Goal: Task Accomplishment & Management: Manage account settings

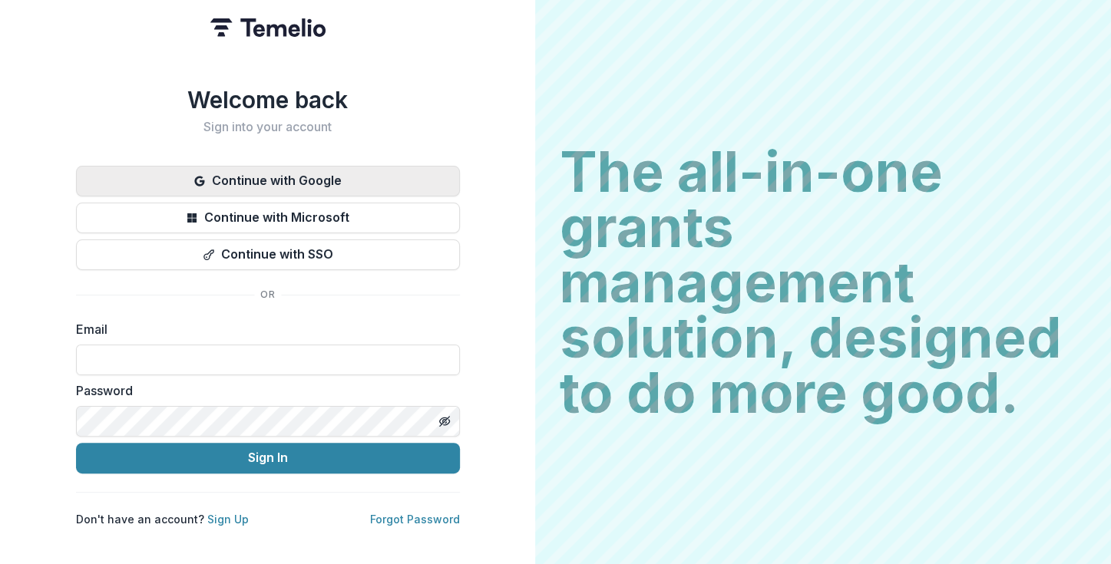
click at [348, 167] on button "Continue with Google" at bounding box center [268, 181] width 384 height 31
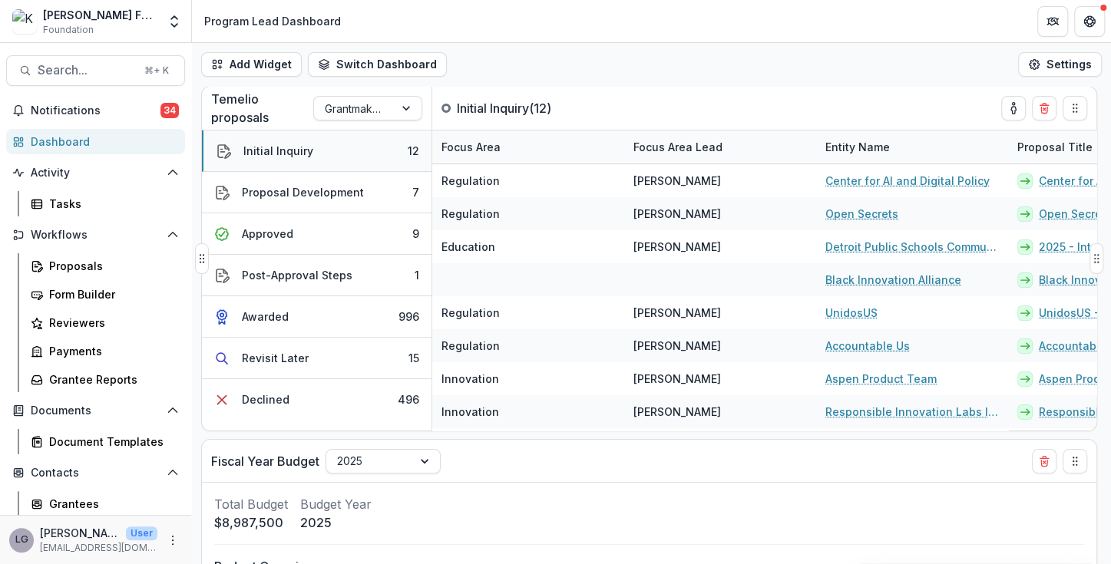
click at [350, 144] on button "Initial Inquiry 12" at bounding box center [317, 151] width 230 height 41
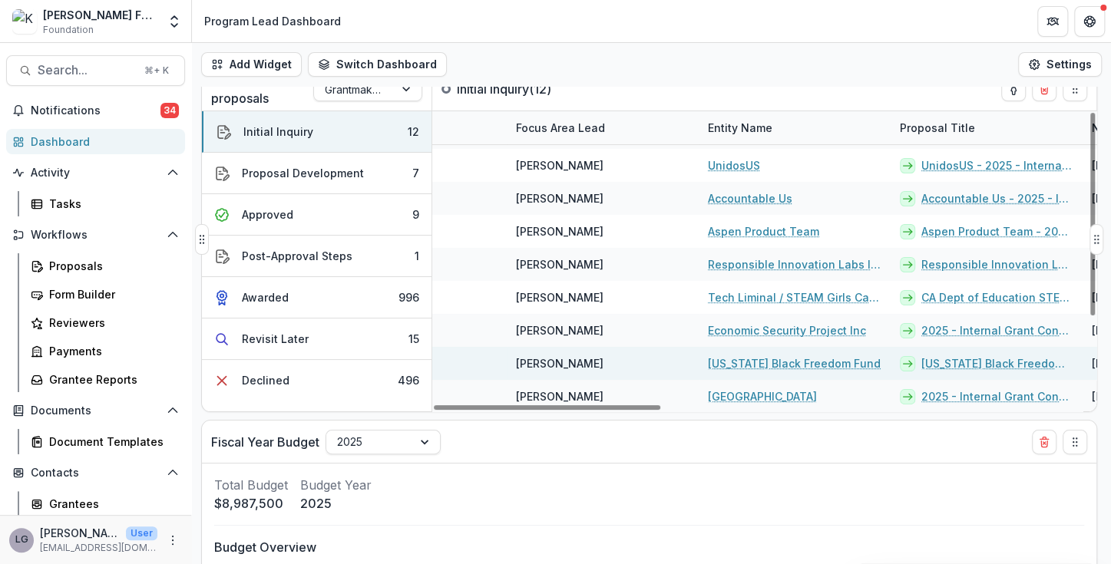
scroll to position [128, 0]
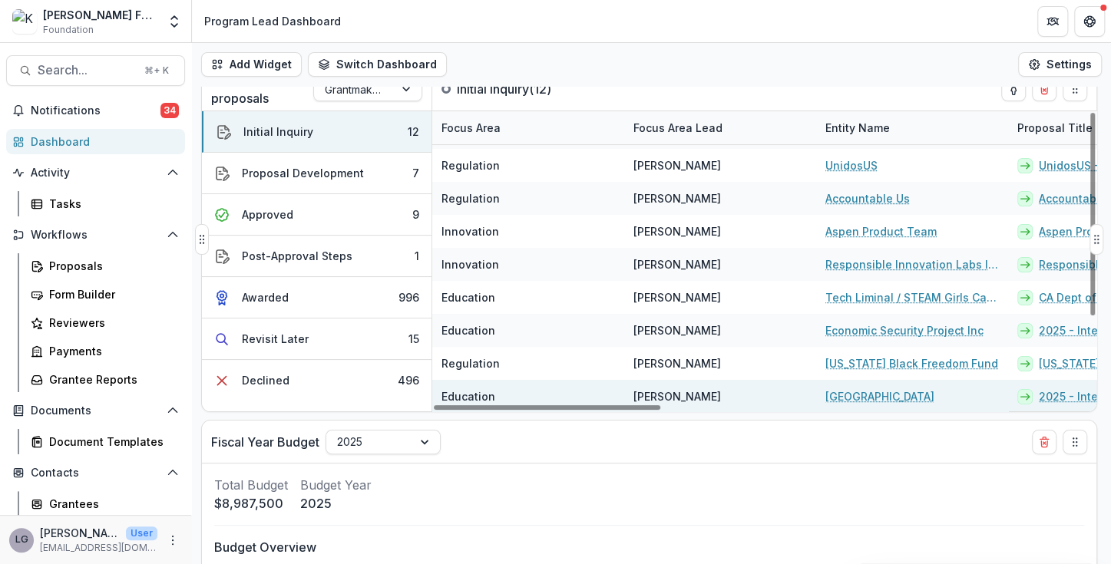
click at [901, 401] on link "[GEOGRAPHIC_DATA]" at bounding box center [879, 397] width 109 height 16
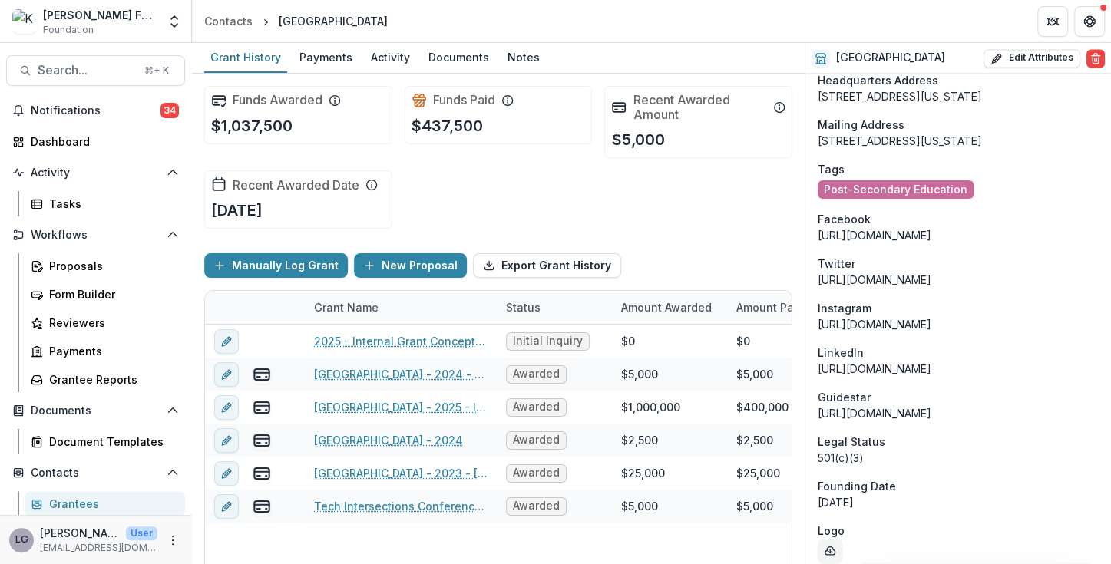
scroll to position [1390, 0]
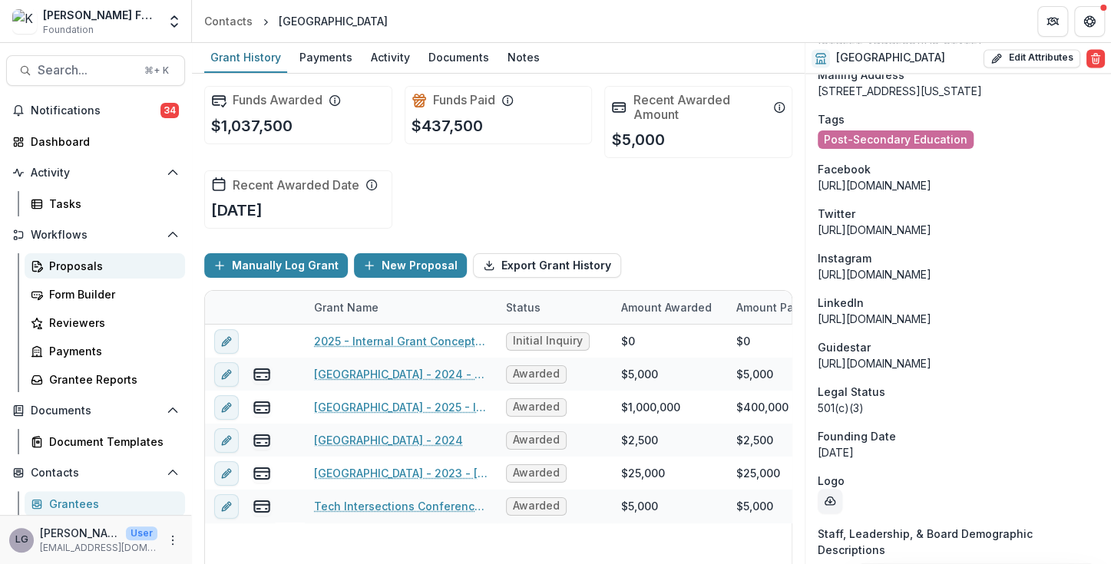
click at [80, 263] on div "Proposals" at bounding box center [111, 266] width 124 height 16
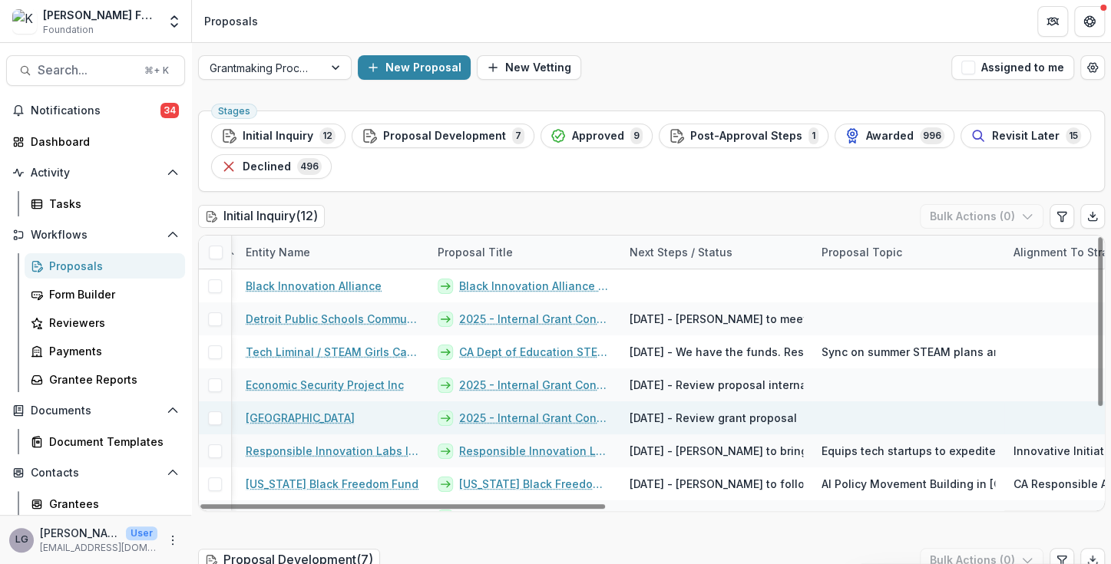
scroll to position [0, 452]
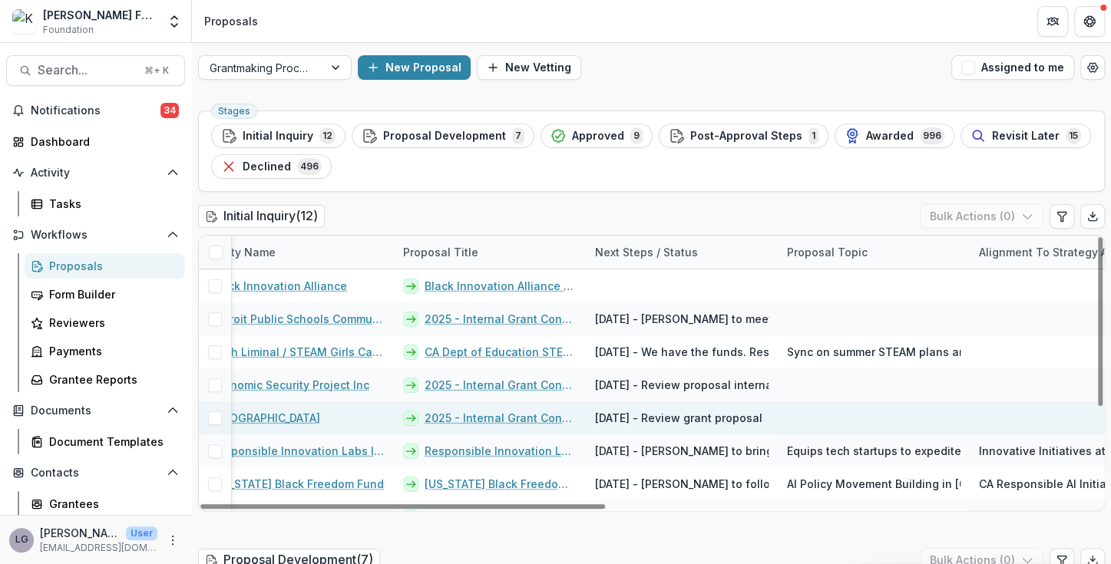
click at [688, 415] on span "[DATE] - Review grant proposal" at bounding box center [678, 418] width 167 height 16
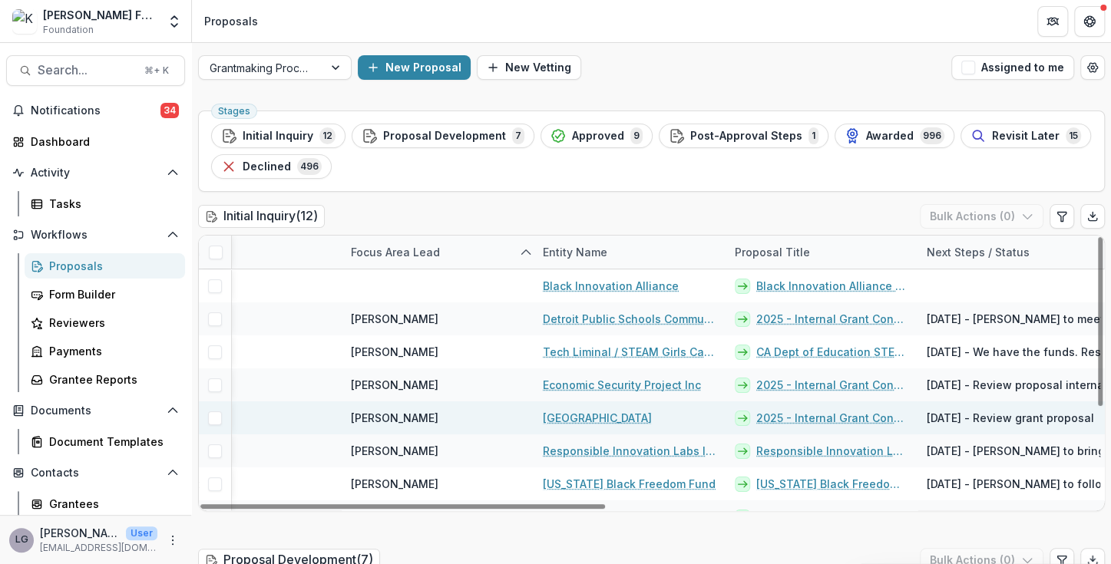
scroll to position [0, 106]
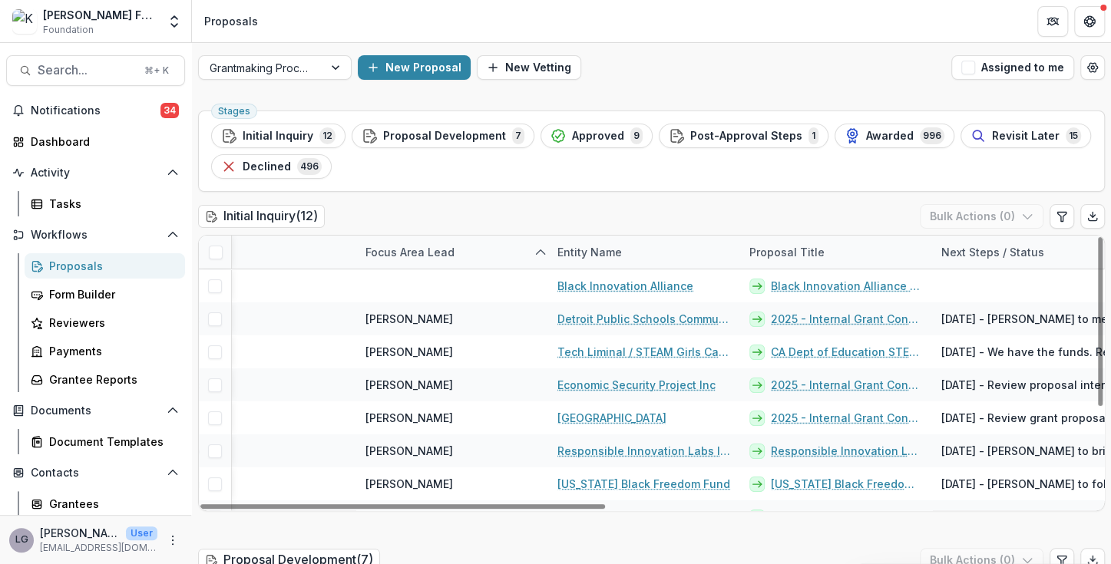
click at [436, 248] on div "Focus Area Lead" at bounding box center [409, 252] width 107 height 16
click at [436, 316] on span "Sort Ascending" at bounding box center [426, 318] width 81 height 13
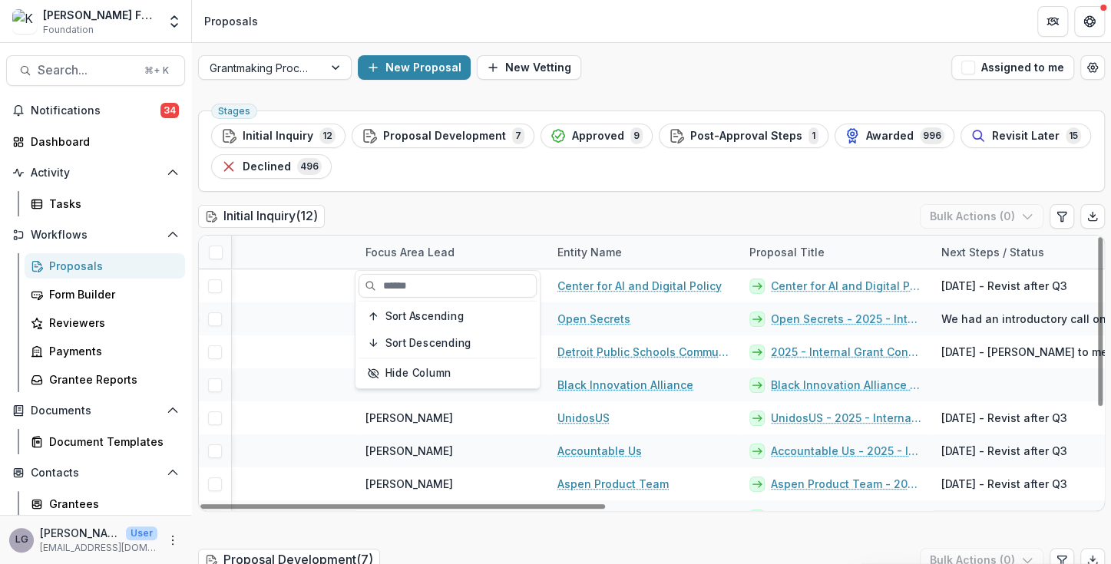
click at [428, 549] on div "Proposal Development ( 7 ) Bulk Actions ( 0 )" at bounding box center [651, 563] width 907 height 31
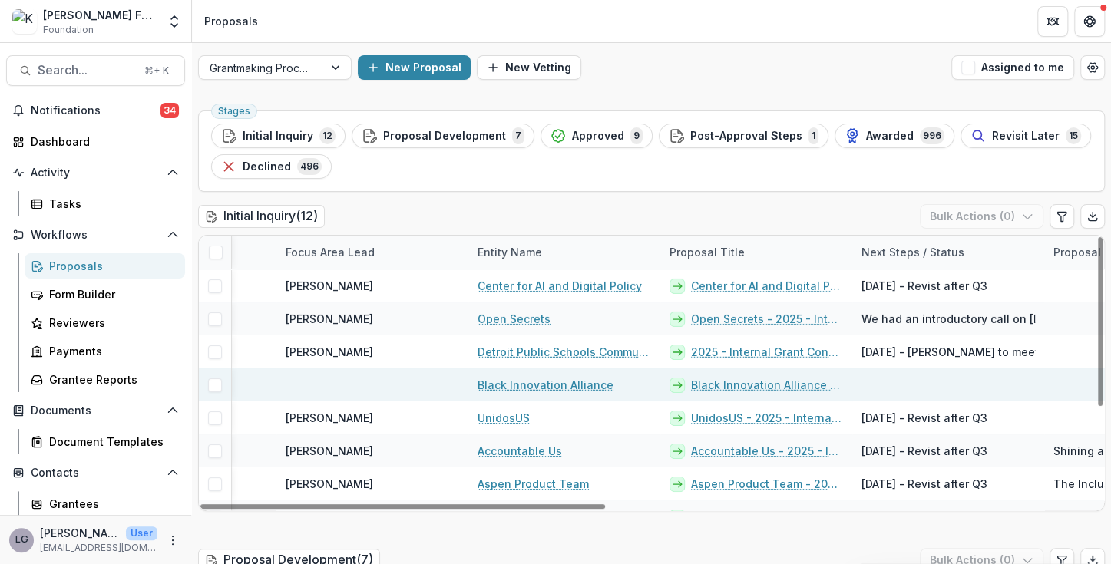
scroll to position [0, 163]
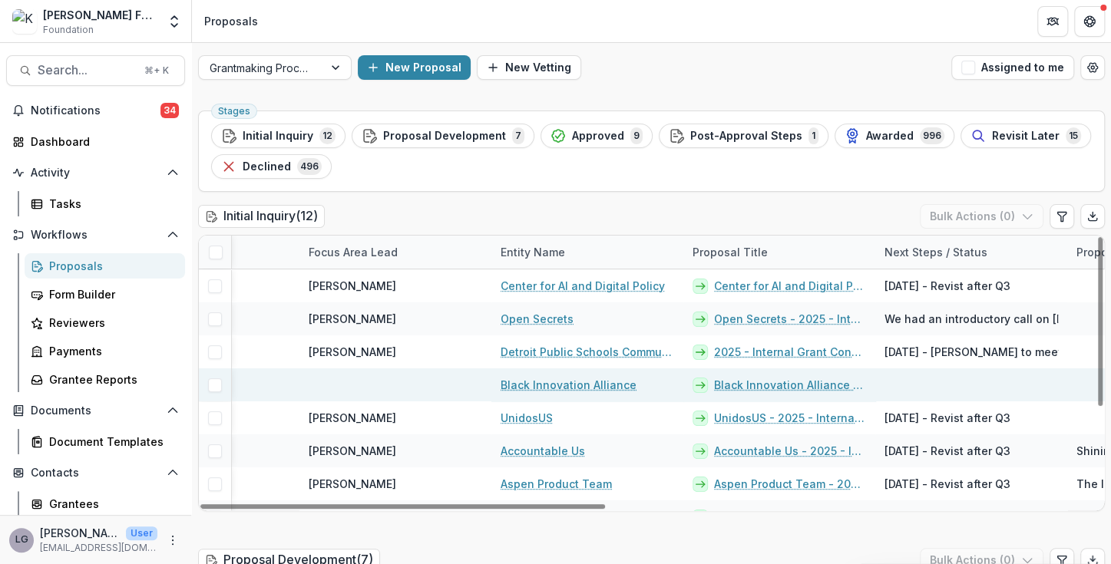
click at [736, 382] on link "Black Innovation Alliance - 2025 - Internal Grant Concept Form" at bounding box center [790, 385] width 152 height 16
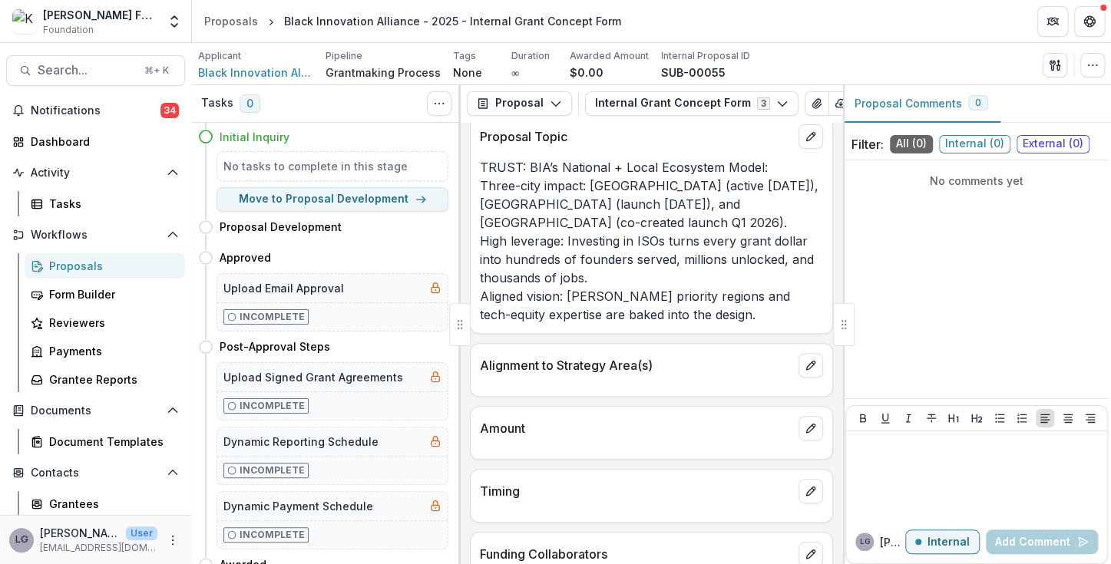
scroll to position [501, 0]
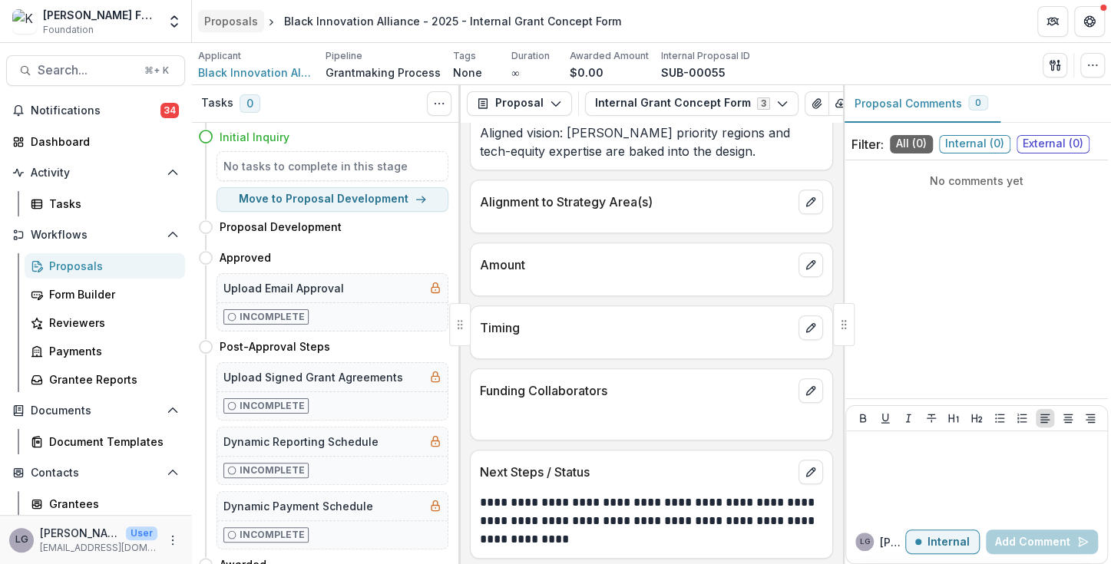
click at [236, 25] on div "Proposals" at bounding box center [231, 21] width 54 height 16
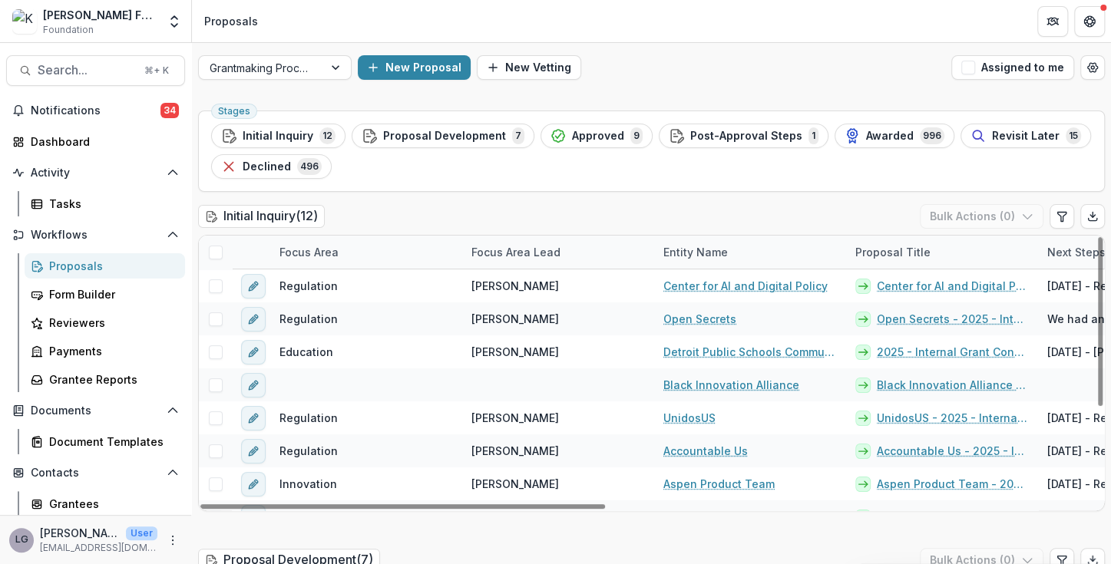
click at [514, 256] on div "Focus Area Lead" at bounding box center [515, 252] width 107 height 16
click at [512, 315] on span "Sort Ascending" at bounding box center [533, 318] width 81 height 13
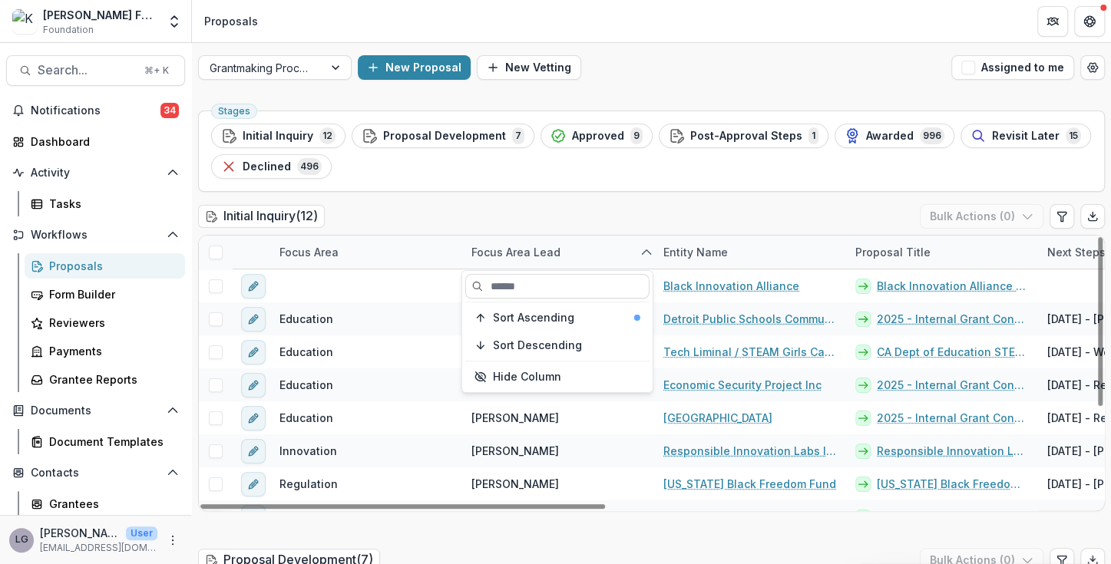
click at [475, 548] on div "Proposal Development ( 7 ) Bulk Actions ( 0 )" at bounding box center [651, 563] width 907 height 31
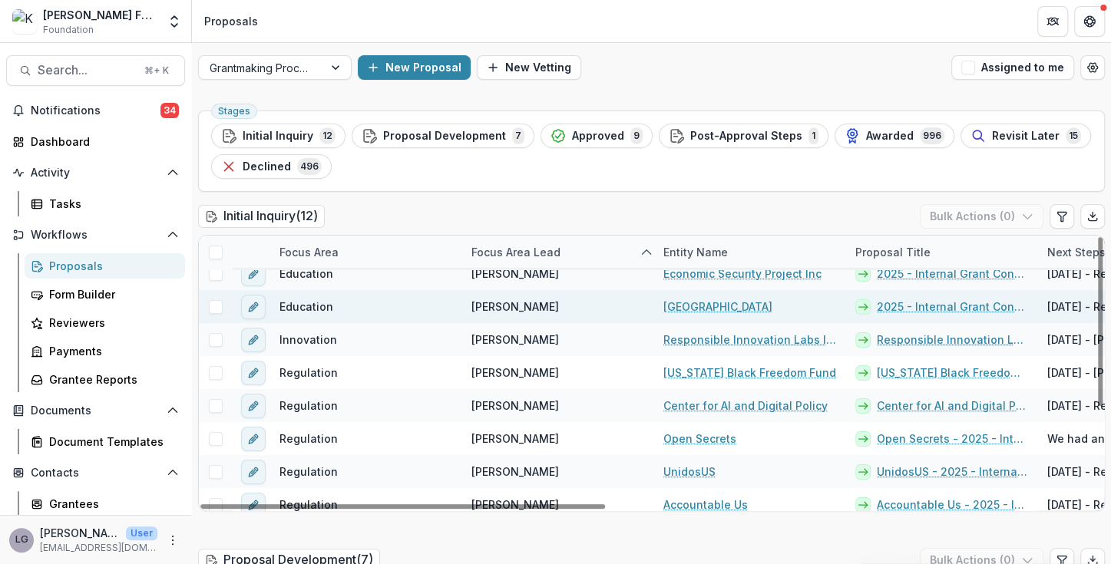
scroll to position [117, 0]
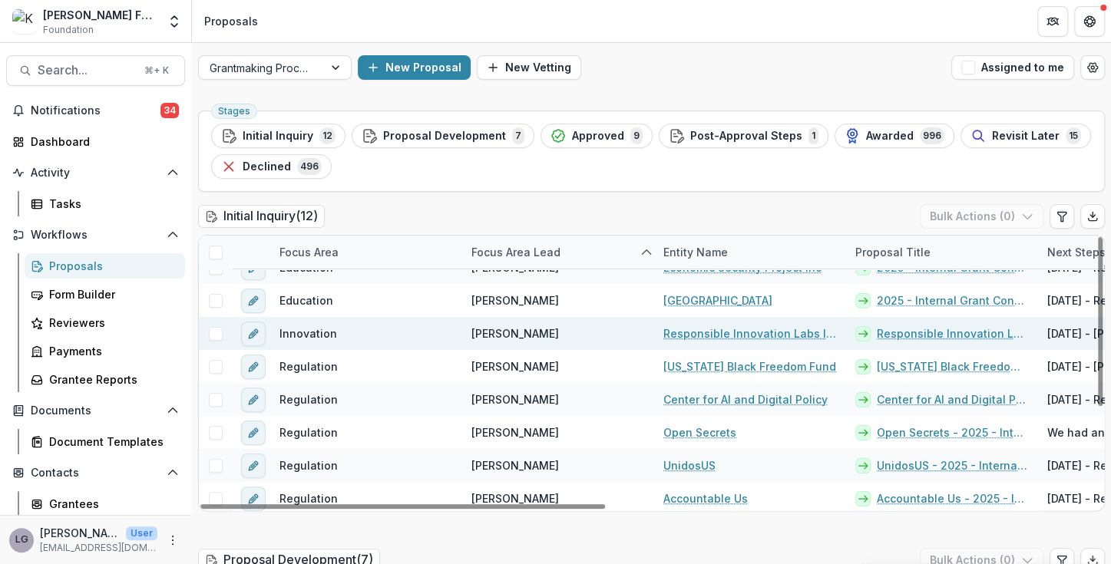
click at [210, 332] on span at bounding box center [216, 334] width 14 height 14
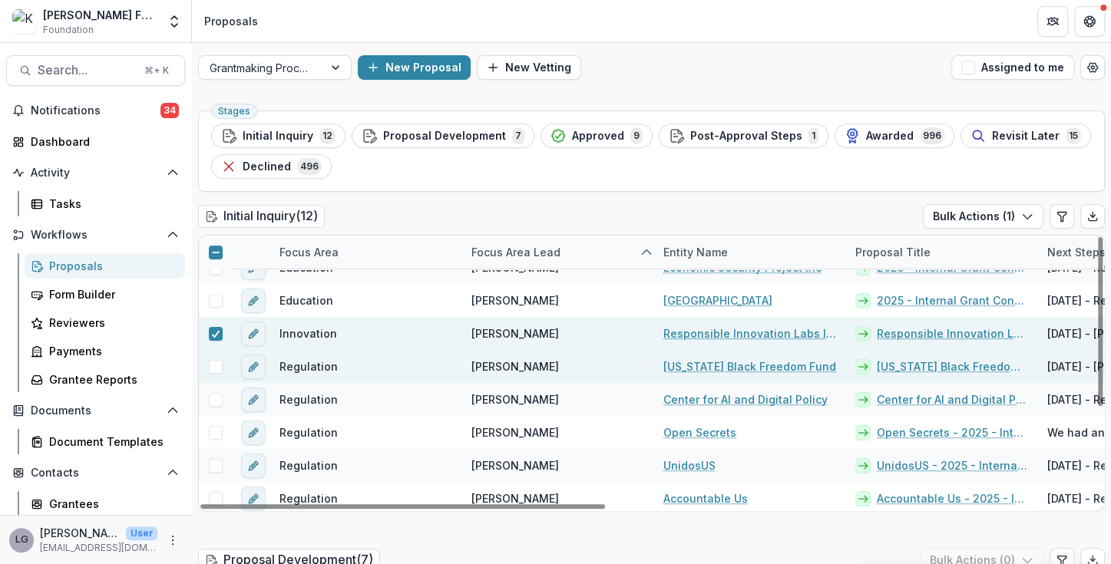
click at [210, 360] on span at bounding box center [216, 367] width 14 height 14
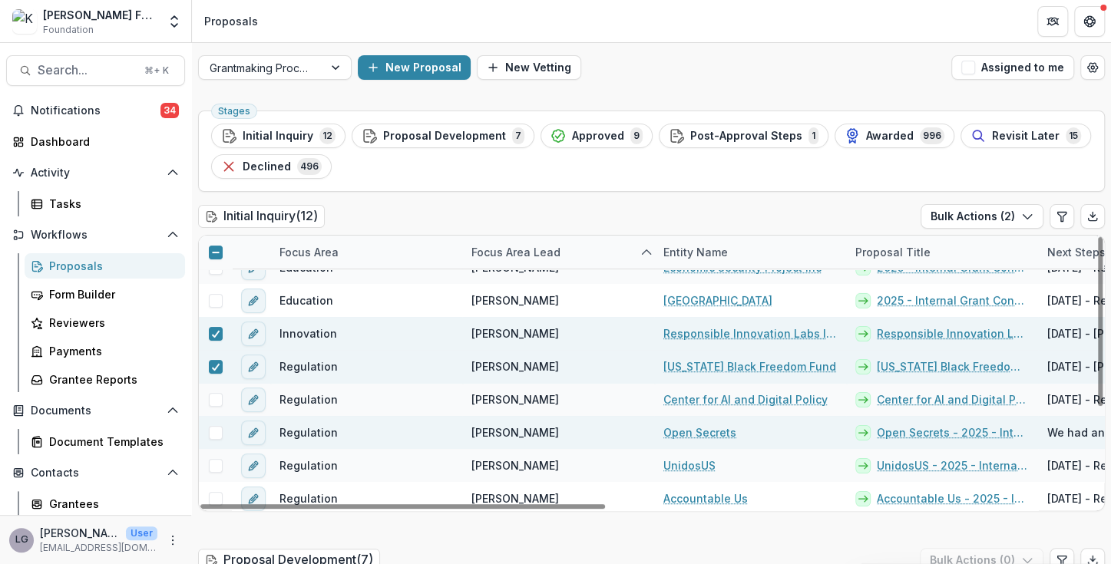
scroll to position [154, 0]
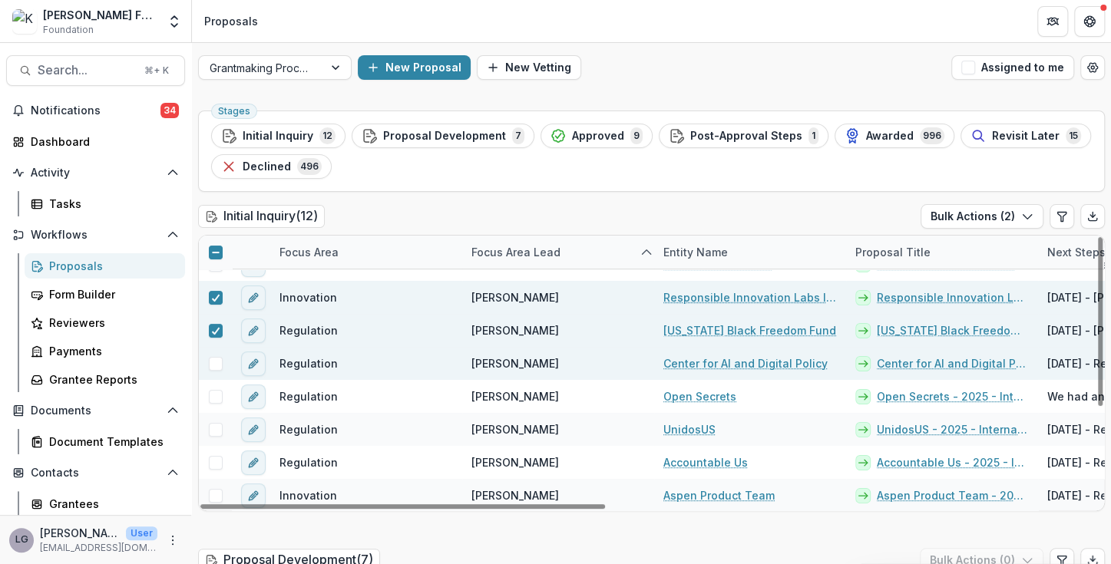
click at [209, 364] on span at bounding box center [216, 364] width 14 height 14
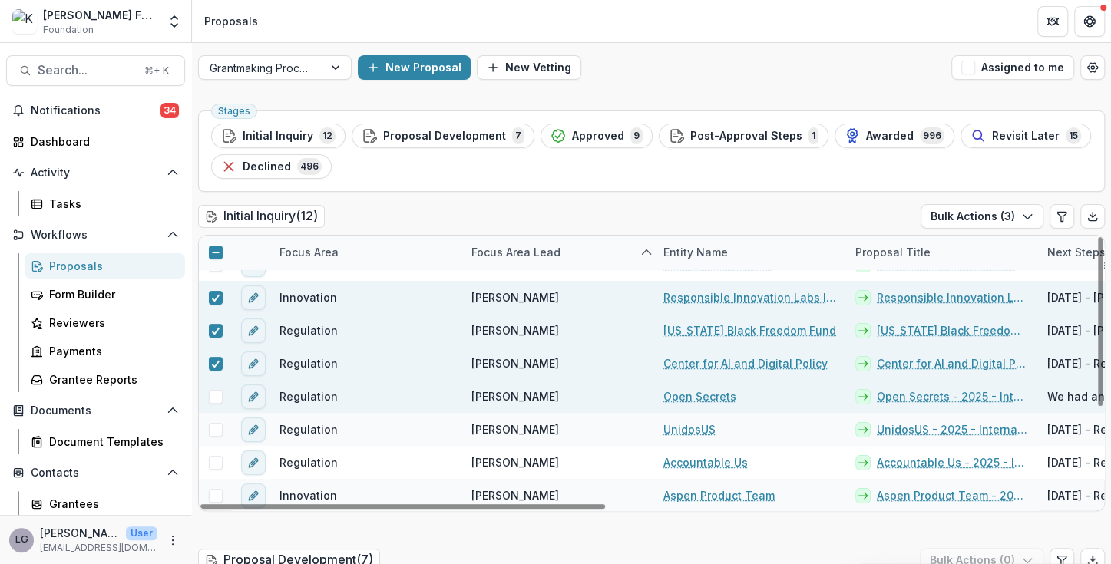
click at [210, 392] on span at bounding box center [216, 397] width 14 height 14
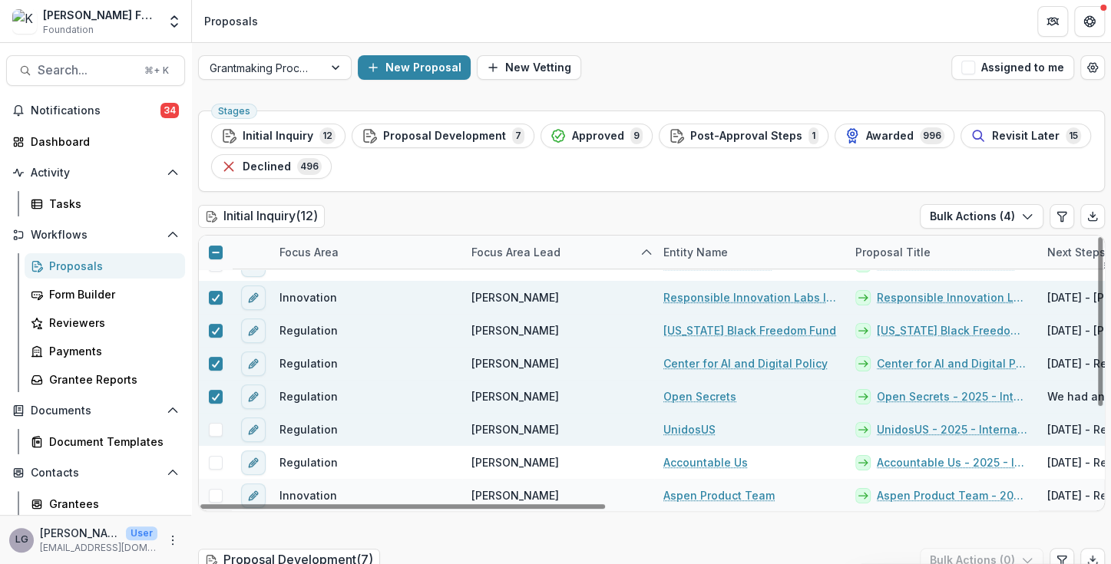
click at [210, 423] on span at bounding box center [216, 430] width 14 height 14
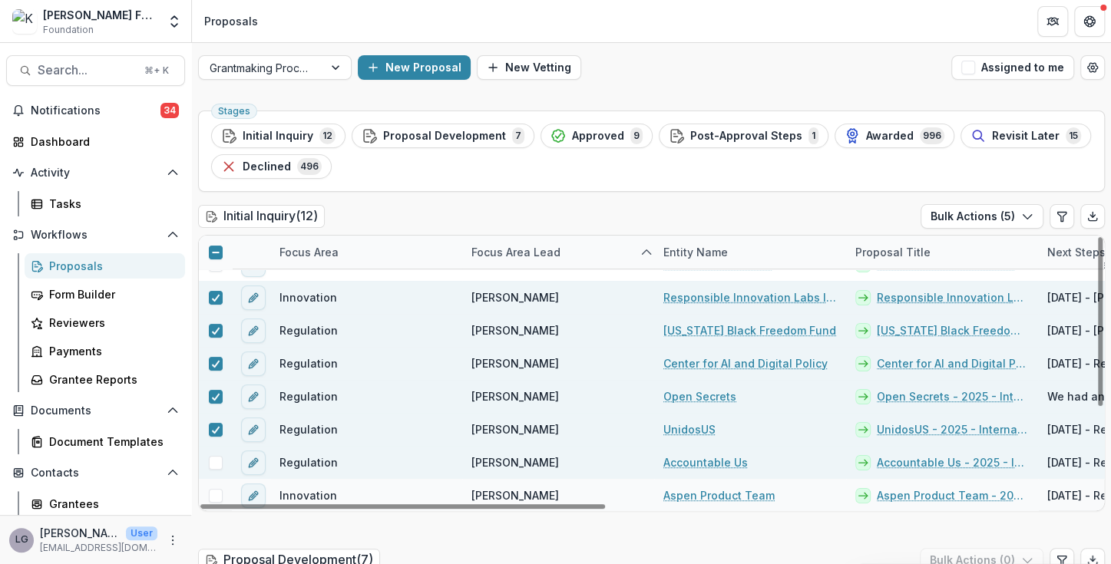
click at [213, 452] on div at bounding box center [215, 462] width 33 height 33
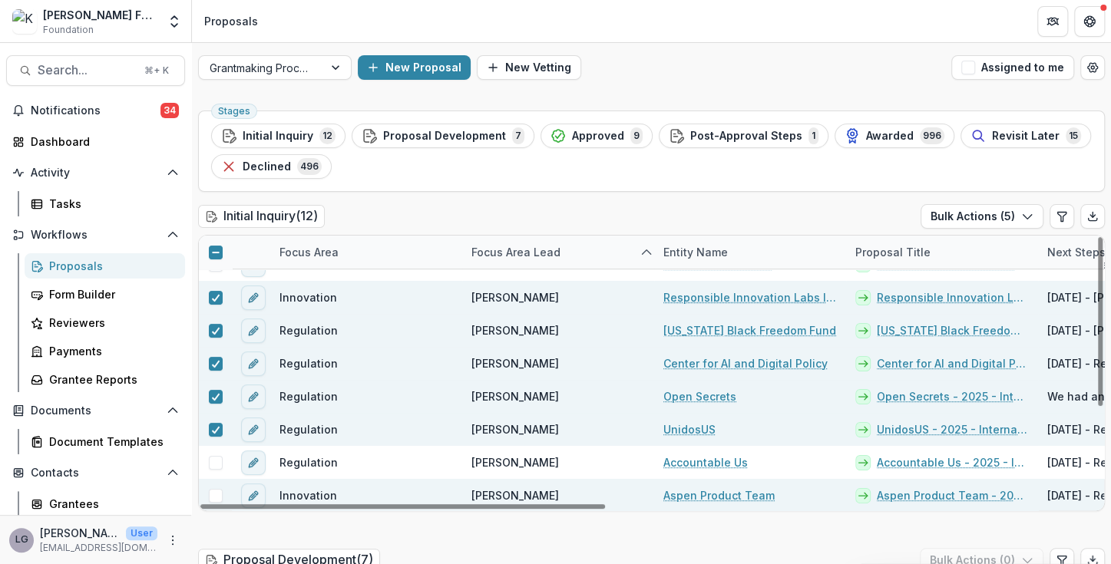
click at [215, 490] on span at bounding box center [216, 496] width 14 height 14
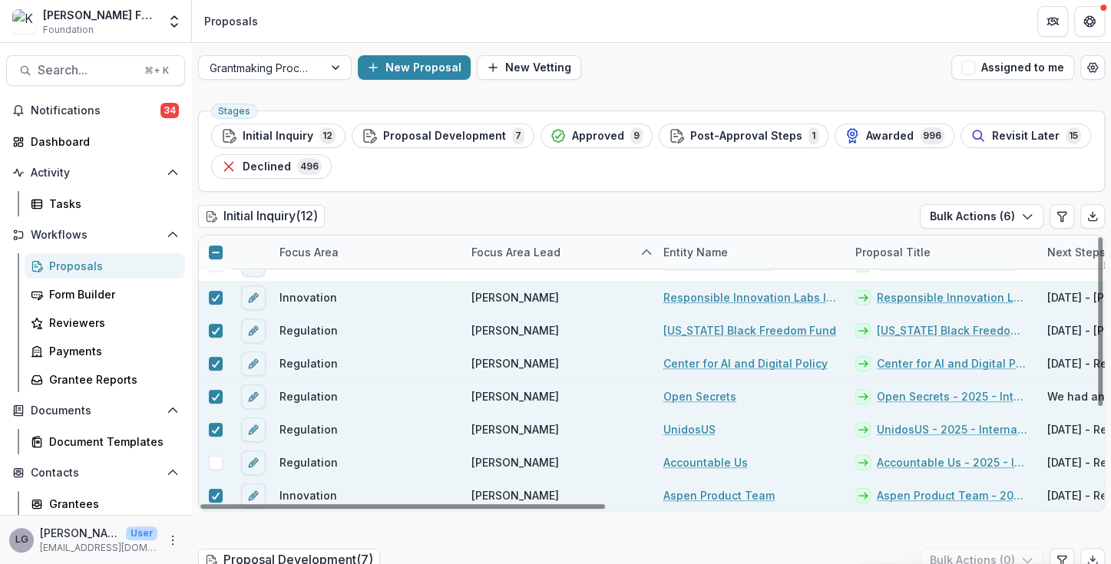
click at [217, 458] on span at bounding box center [216, 463] width 14 height 14
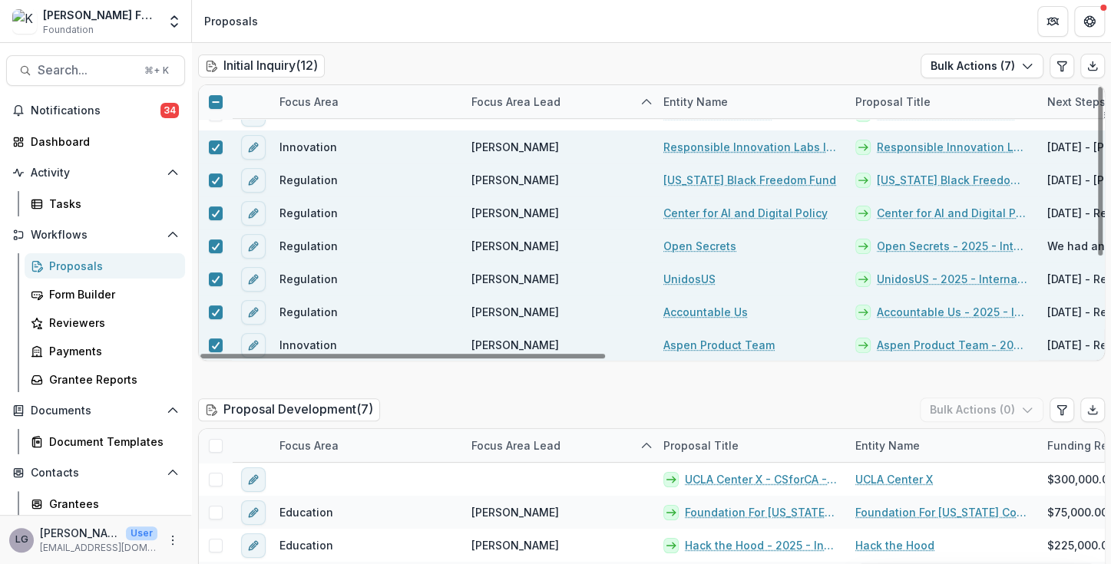
scroll to position [154, 0]
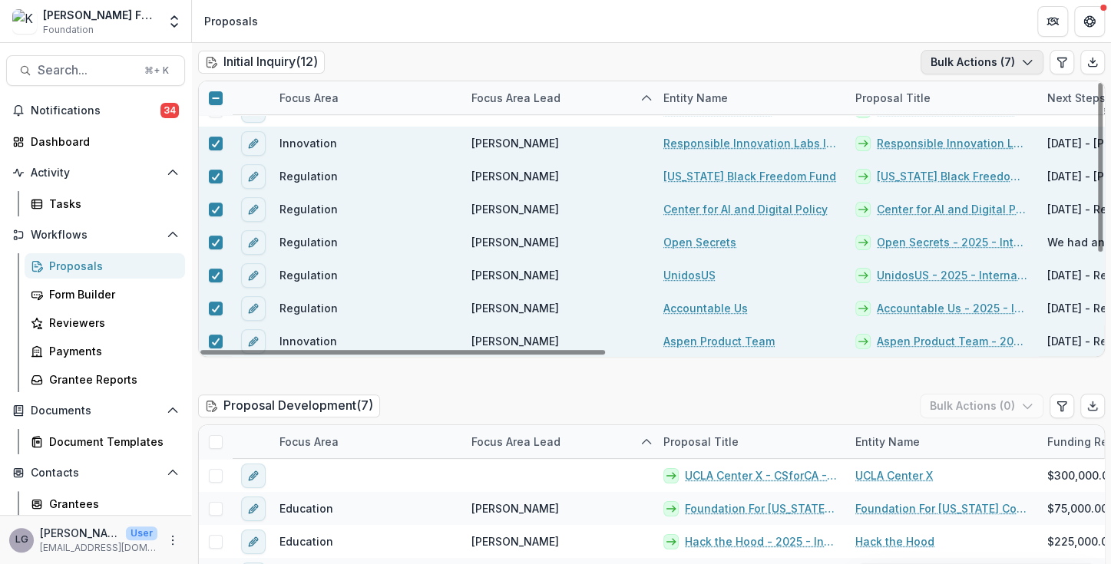
click at [1023, 61] on polyline "button" at bounding box center [1027, 63] width 8 height 5
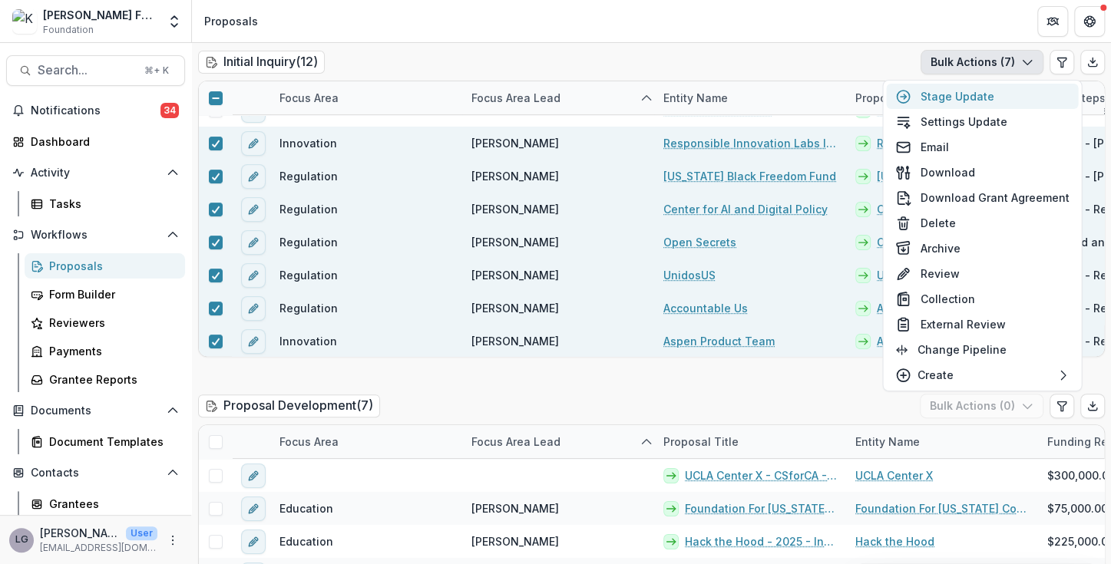
click at [921, 98] on button "Stage Update" at bounding box center [982, 96] width 192 height 25
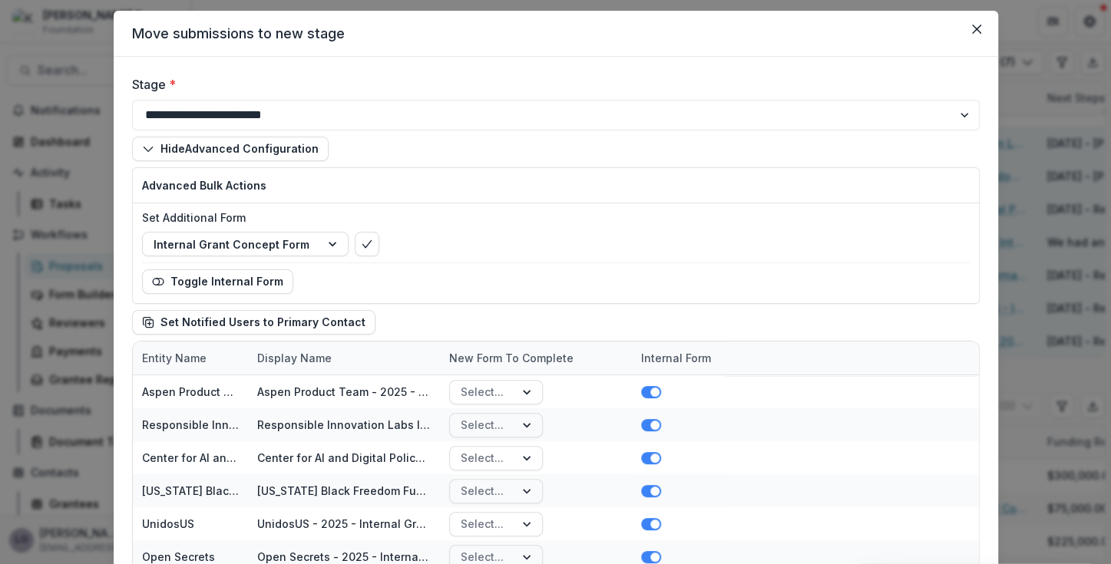
scroll to position [46, 0]
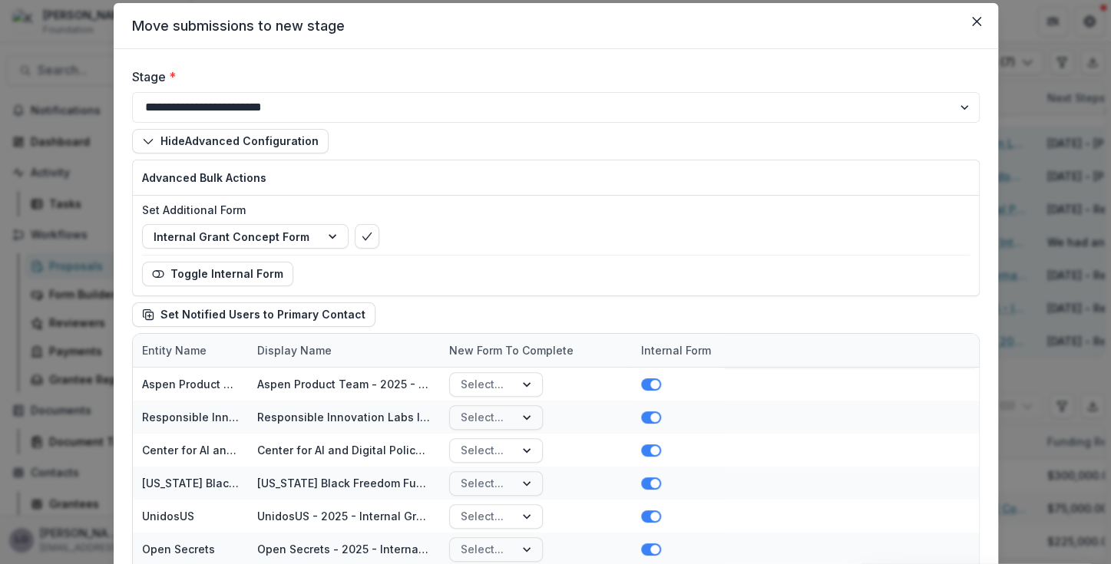
click at [250, 176] on p "Advanced Bulk Actions" at bounding box center [556, 178] width 828 height 16
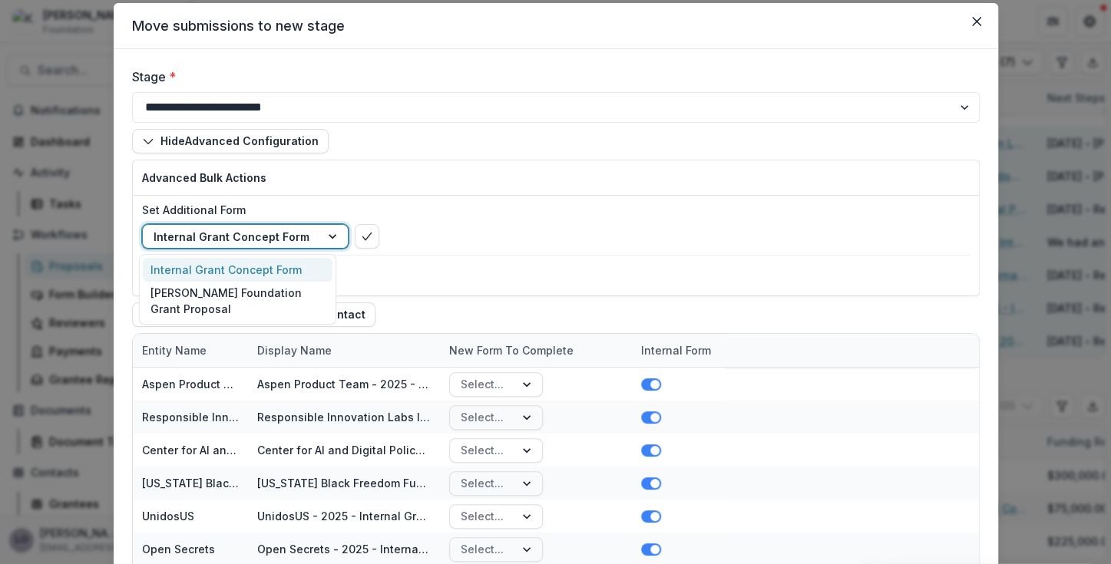
click at [281, 243] on div at bounding box center [232, 236] width 156 height 19
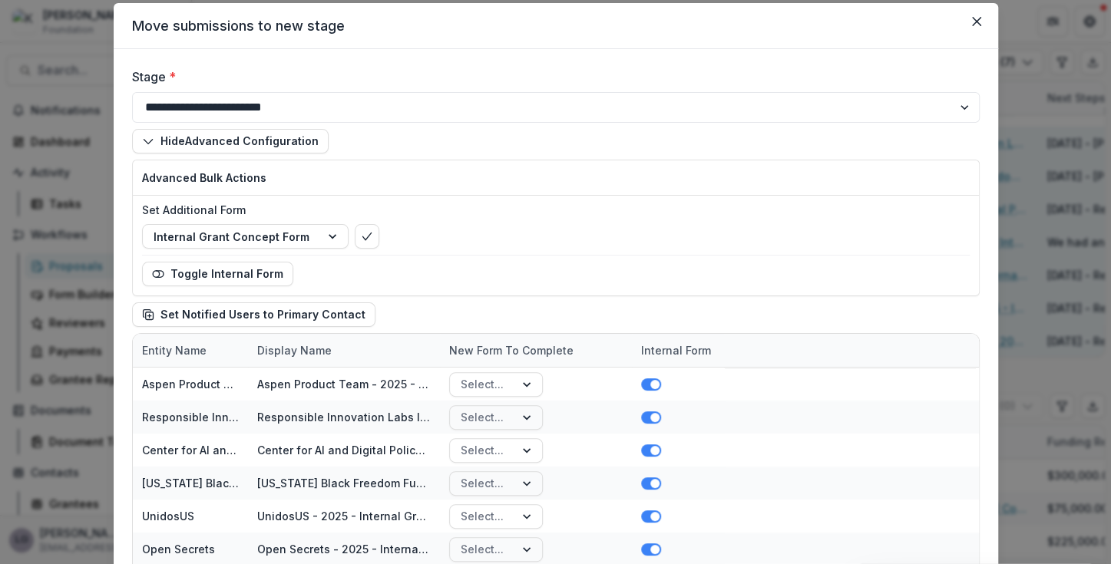
click at [322, 186] on div "Advanced Bulk Actions" at bounding box center [556, 177] width 846 height 35
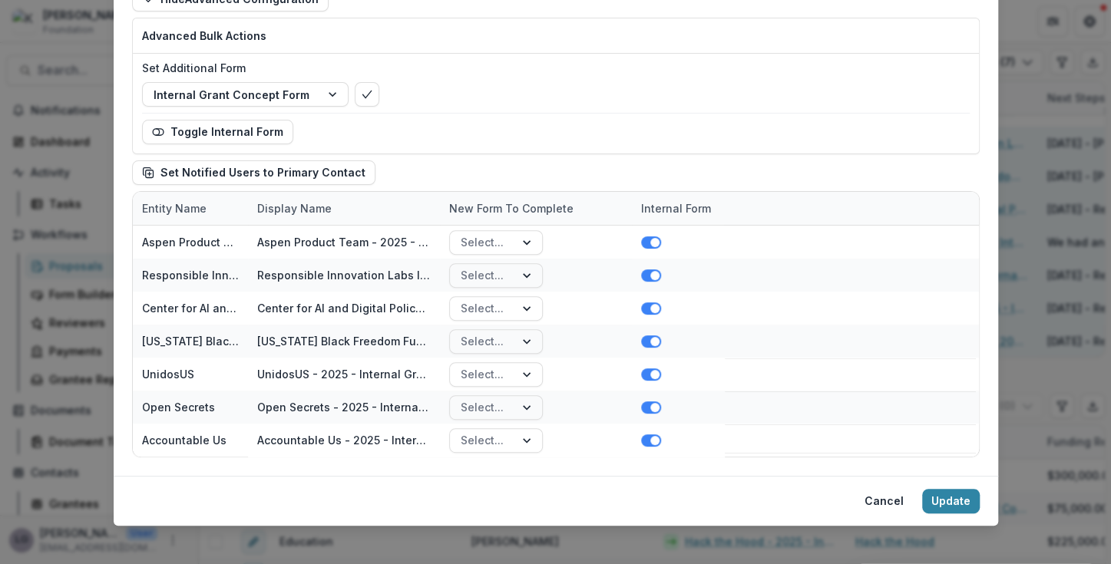
scroll to position [197, 0]
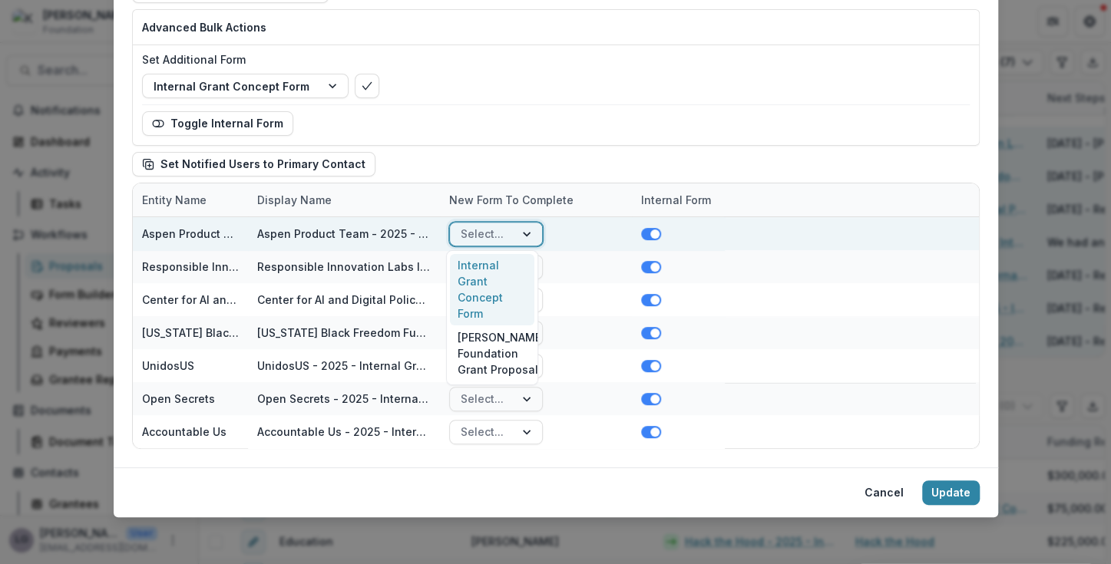
click at [524, 231] on div at bounding box center [528, 234] width 28 height 23
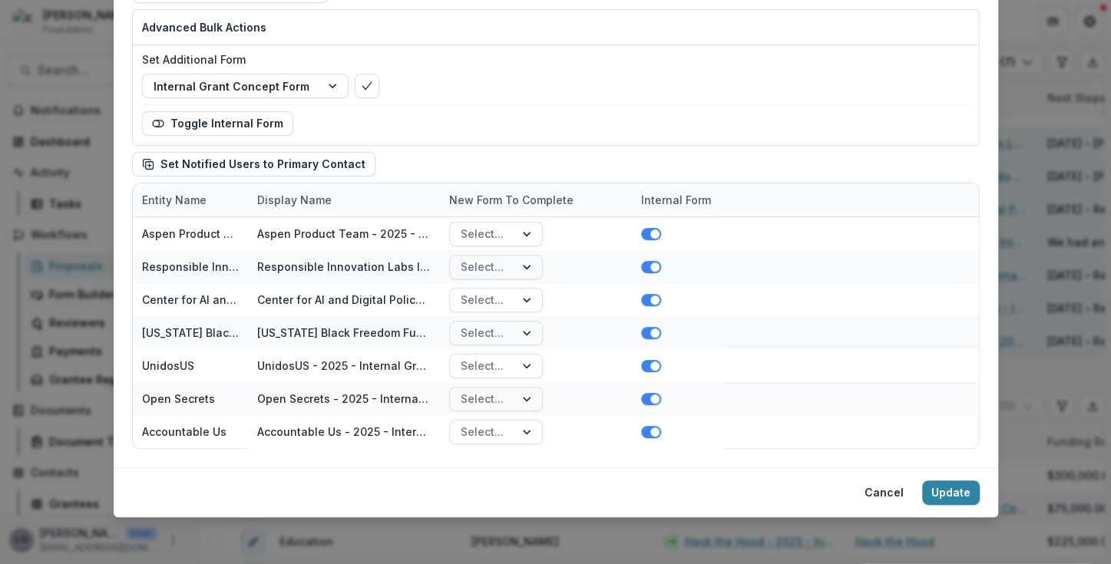
click at [556, 116] on div "Toggle Internal Form" at bounding box center [556, 123] width 828 height 25
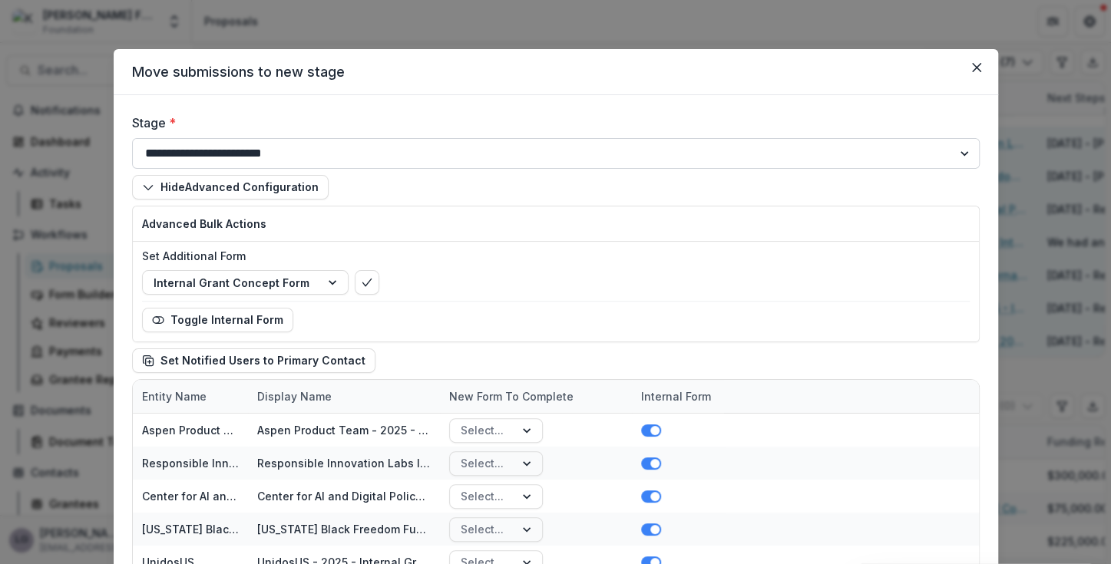
click at [260, 151] on select "**********" at bounding box center [556, 153] width 848 height 31
select select "**********"
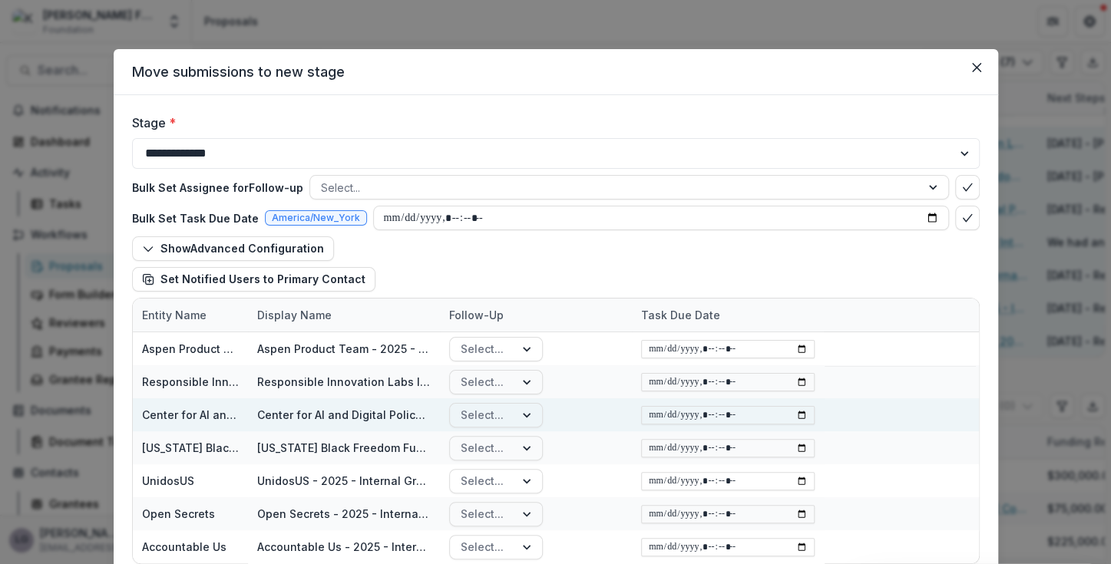
scroll to position [117, 0]
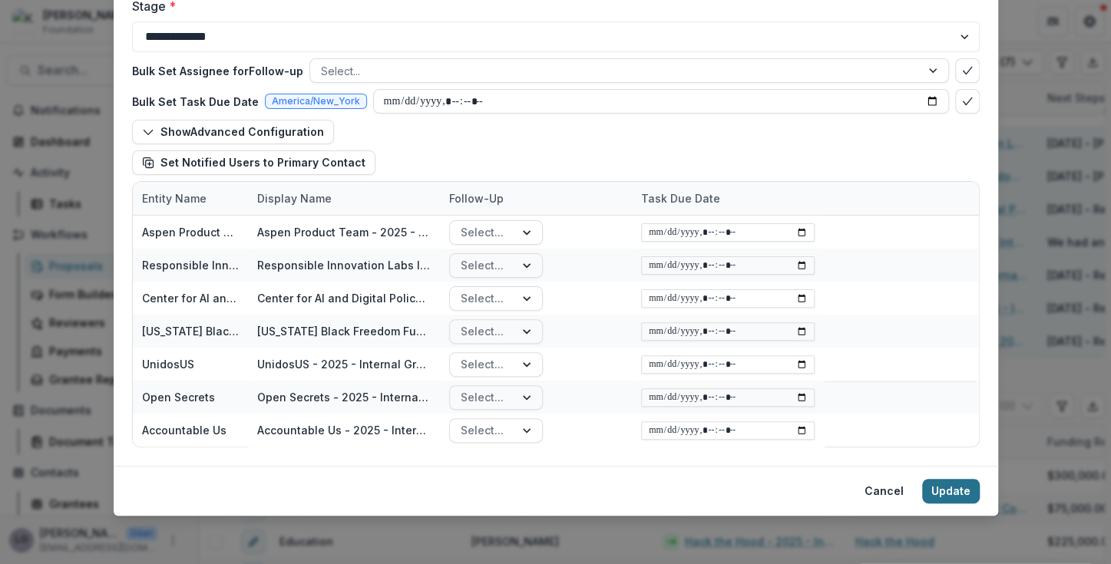
click at [950, 491] on button "Update" at bounding box center [951, 491] width 58 height 25
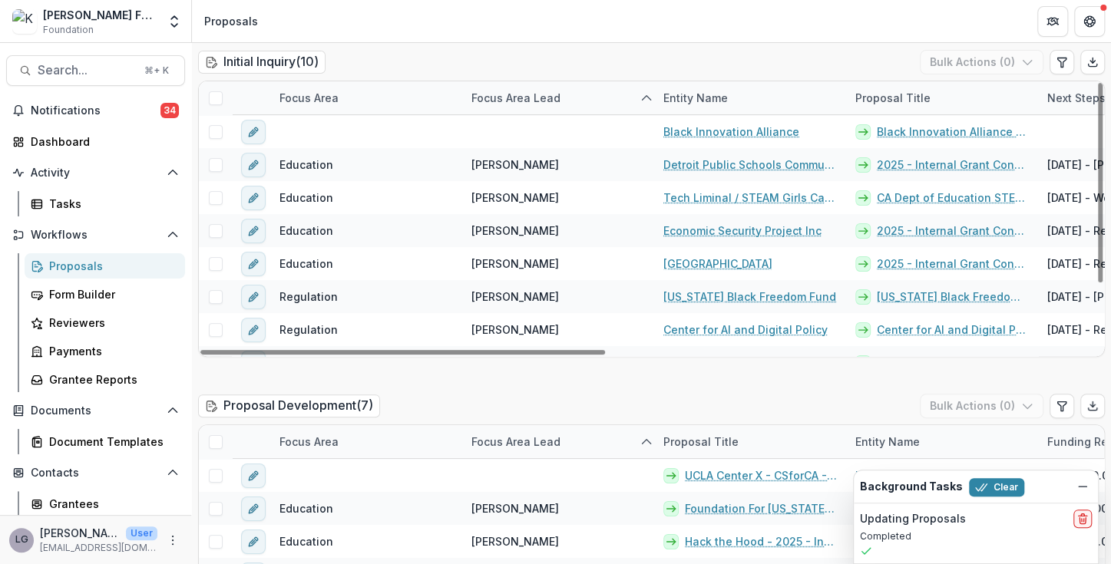
scroll to position [88, 0]
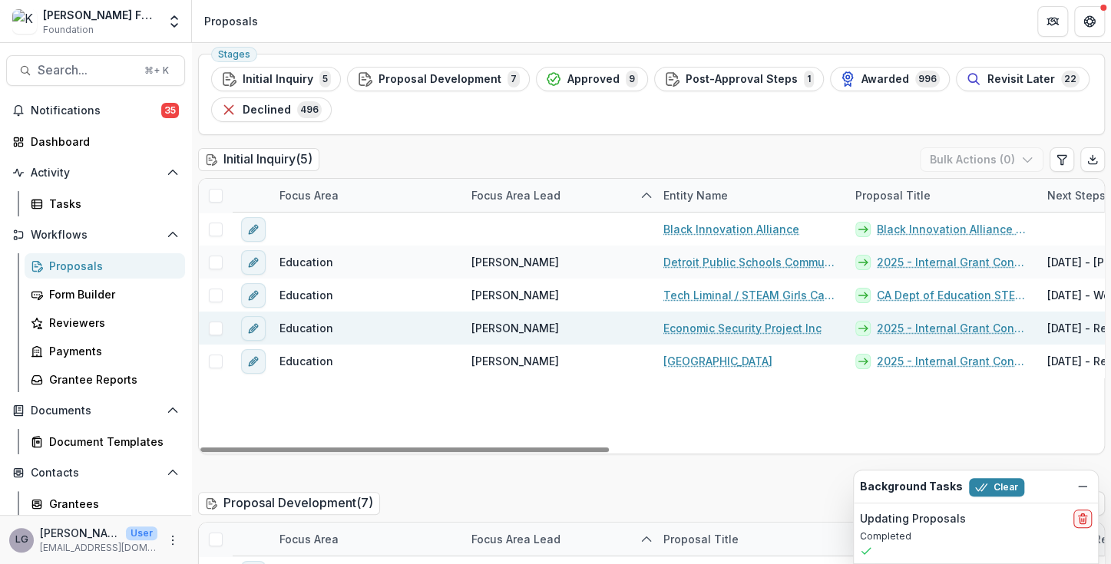
scroll to position [52, 0]
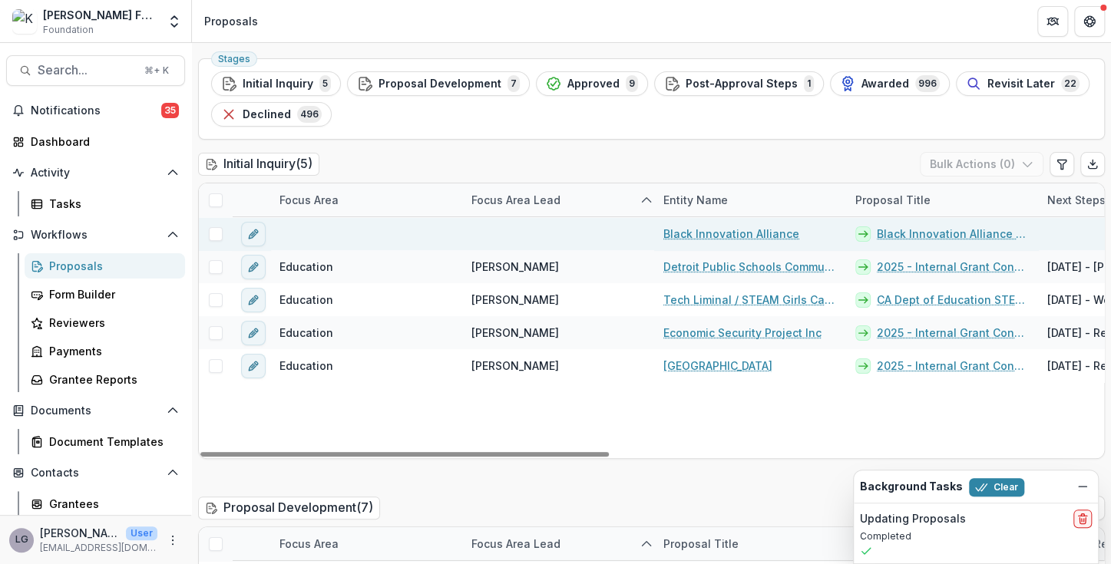
click at [922, 235] on link "Black Innovation Alliance - 2025 - Internal Grant Concept Form" at bounding box center [953, 234] width 152 height 16
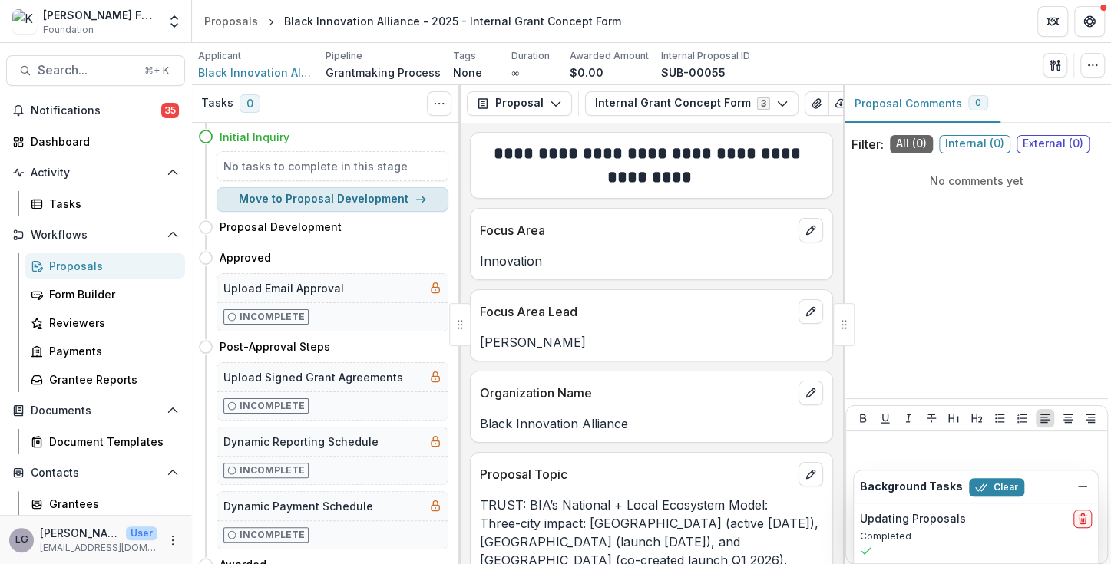
click at [422, 197] on polyline "button" at bounding box center [423, 200] width 3 height 6
select select "**********"
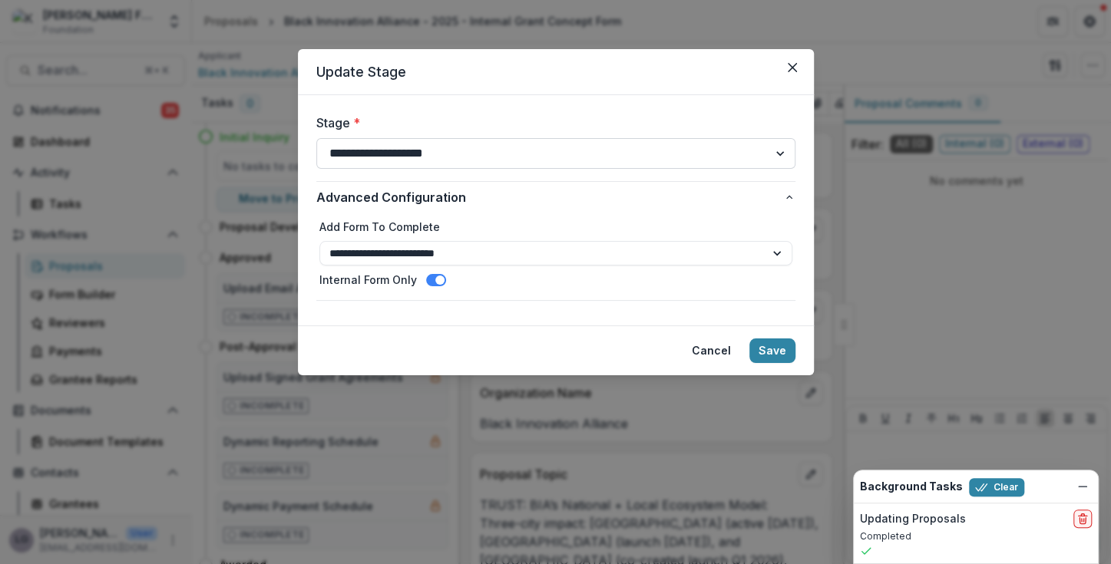
click at [464, 159] on select "**********" at bounding box center [555, 153] width 479 height 31
select select "**********"
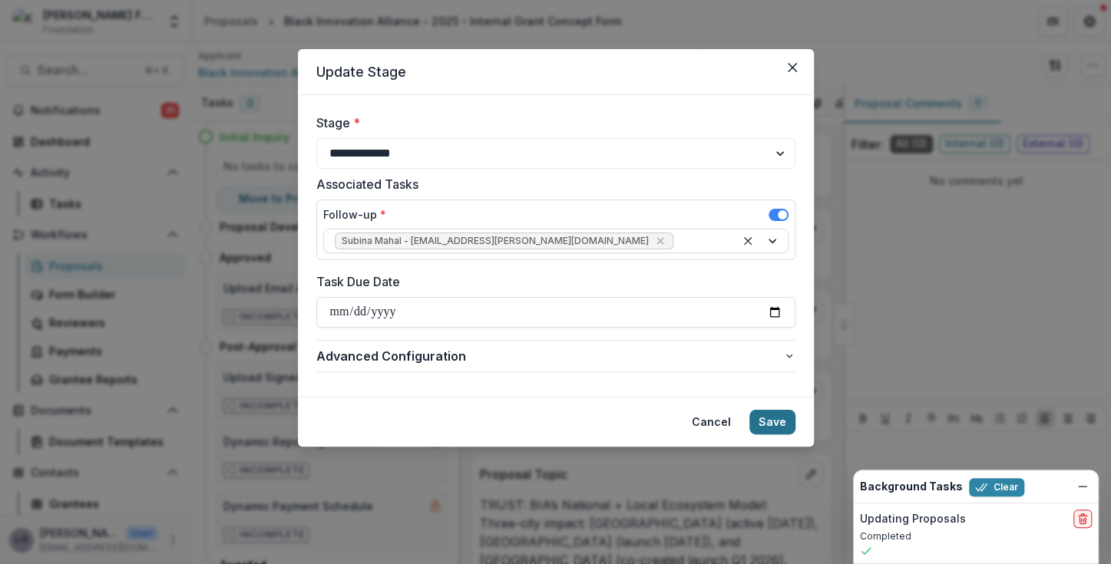
click at [762, 417] on button "Save" at bounding box center [772, 422] width 46 height 25
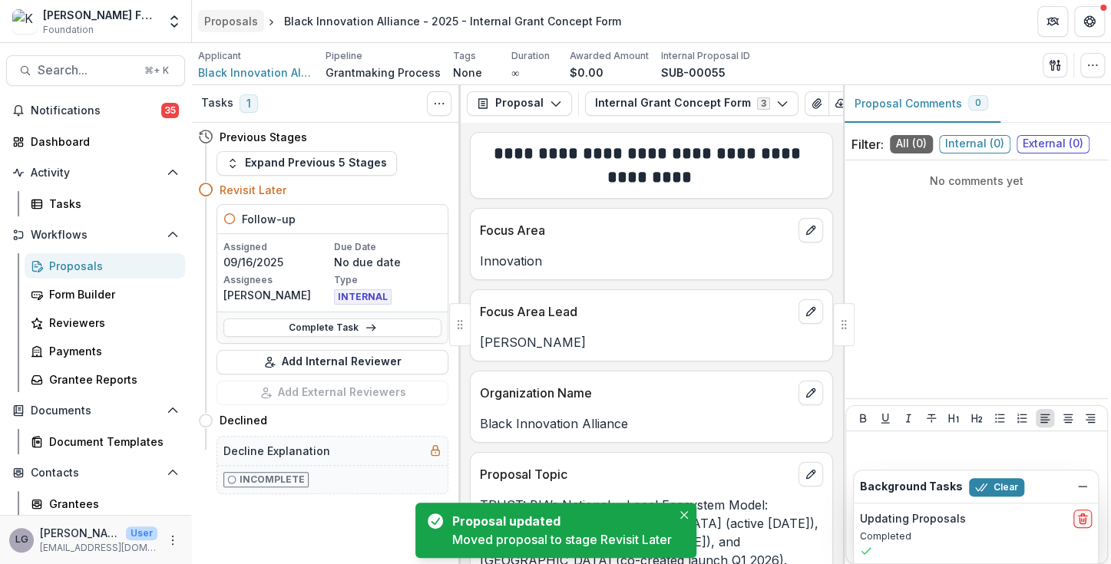
click at [236, 21] on div "Proposals" at bounding box center [231, 21] width 54 height 16
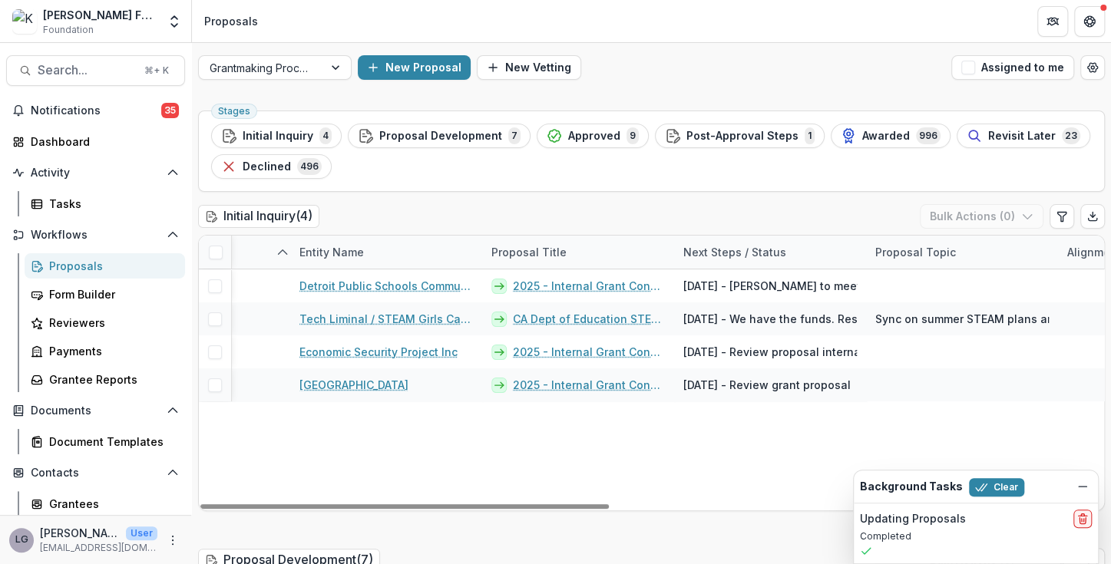
scroll to position [0, 369]
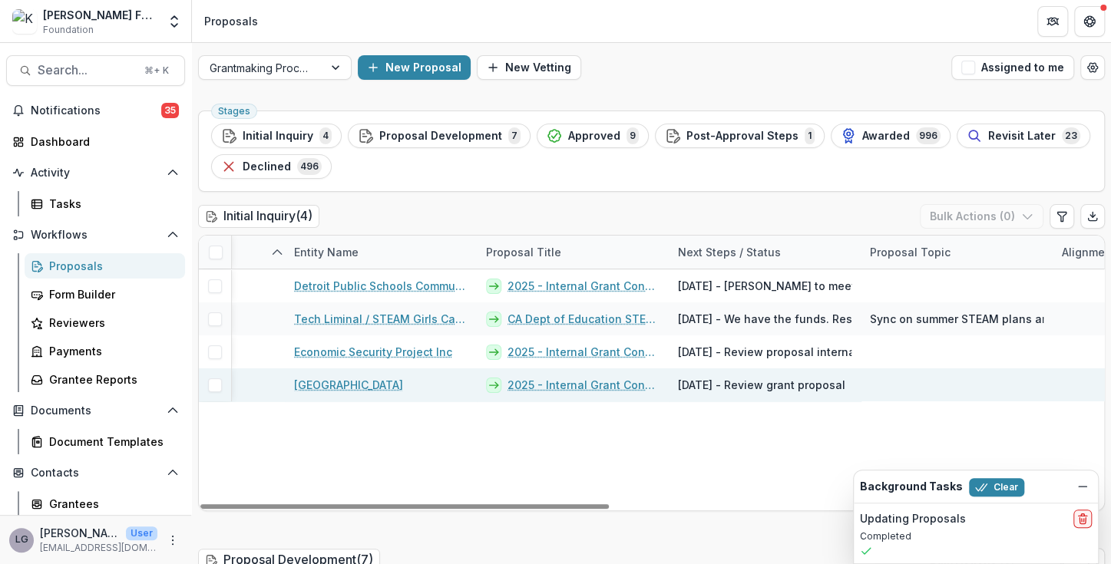
click at [733, 382] on span "[DATE] - Review grant proposal" at bounding box center [761, 385] width 167 height 16
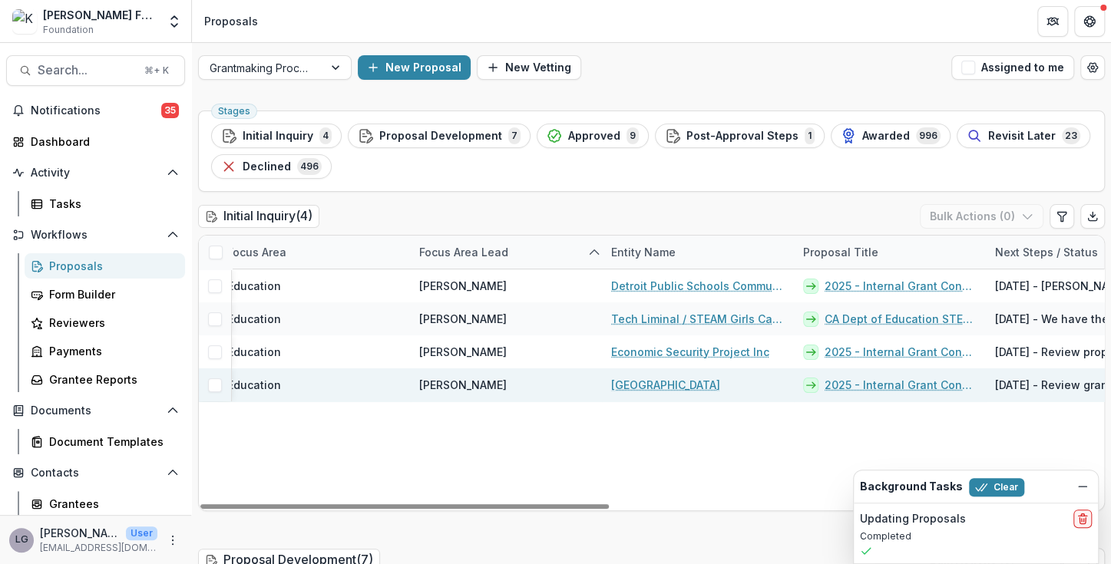
scroll to position [0, 0]
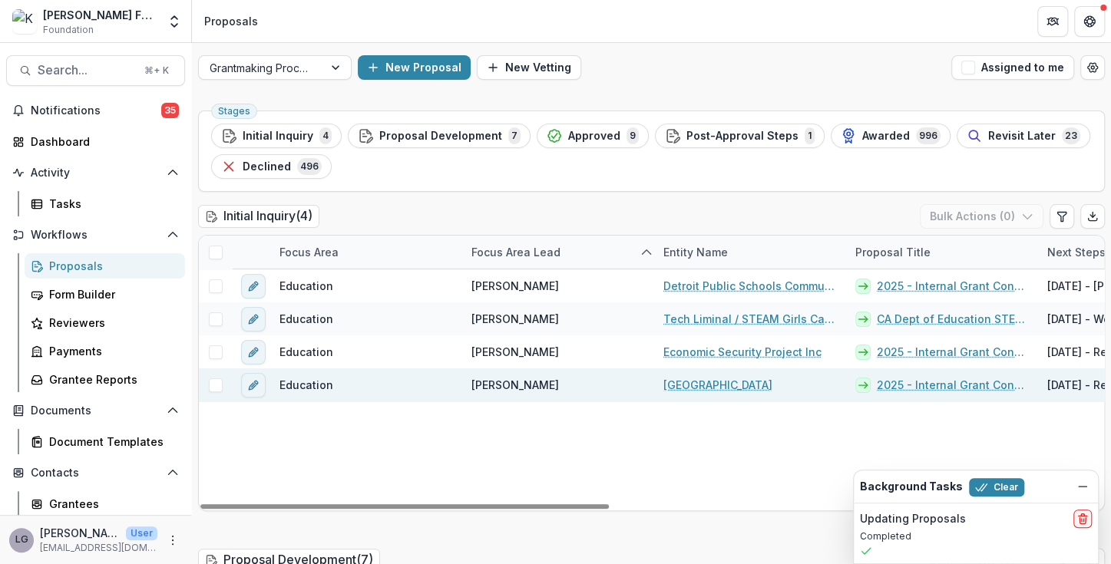
click at [931, 382] on link "2025 - Internal Grant Concept Form" at bounding box center [953, 385] width 152 height 16
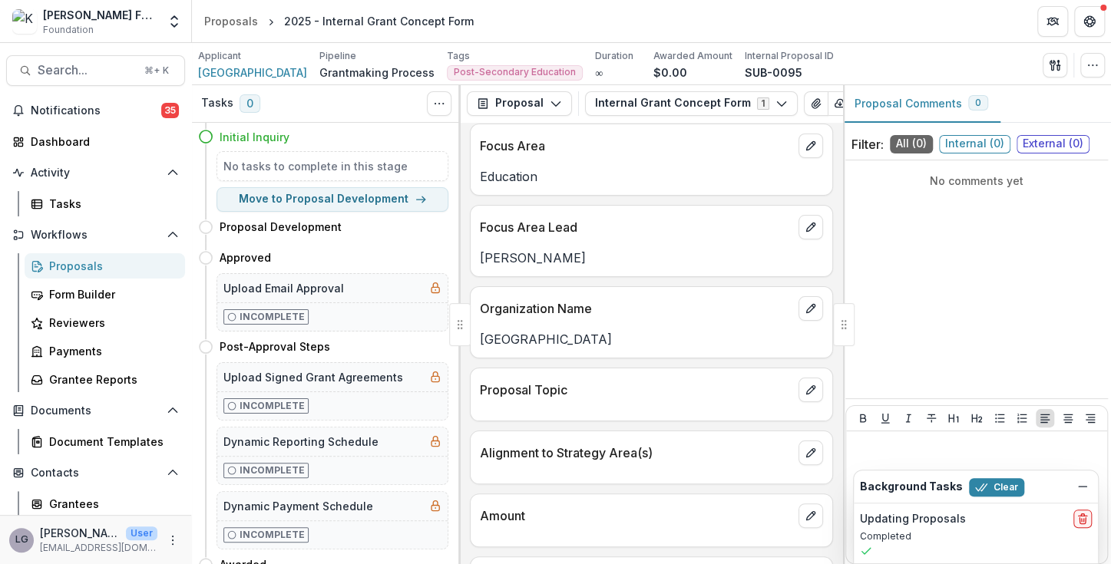
scroll to position [86, 0]
click at [902, 207] on div "No comments yet" at bounding box center [976, 280] width 263 height 226
click at [958, 190] on div "No comments yet" at bounding box center [976, 181] width 263 height 28
click at [937, 175] on p "No comments yet" at bounding box center [977, 181] width 250 height 16
click at [937, 184] on p "No comments yet" at bounding box center [977, 181] width 250 height 16
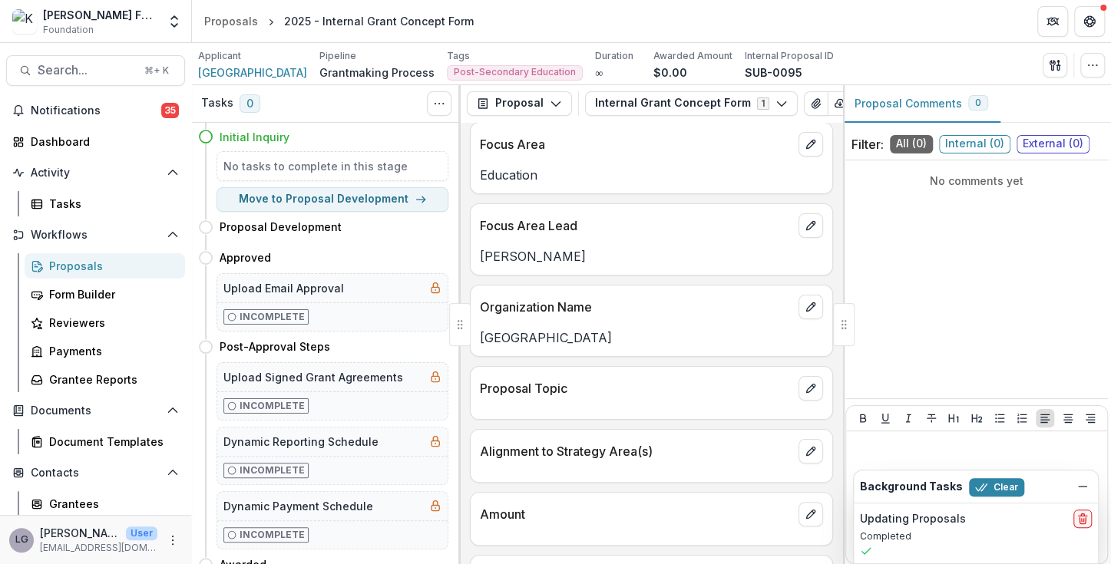
click at [875, 235] on div "No comments yet" at bounding box center [976, 280] width 263 height 226
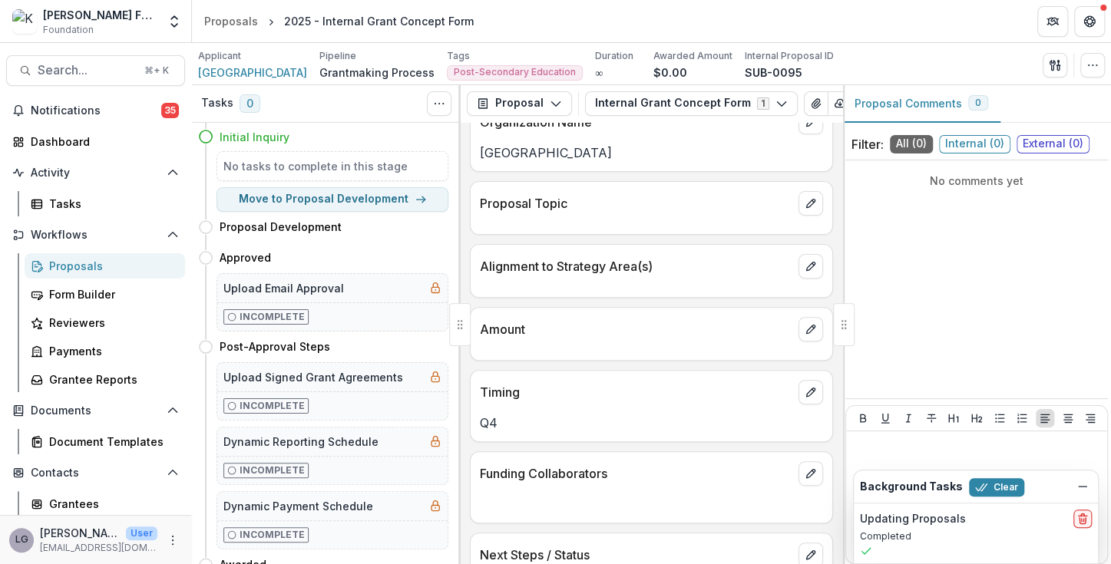
scroll to position [317, 0]
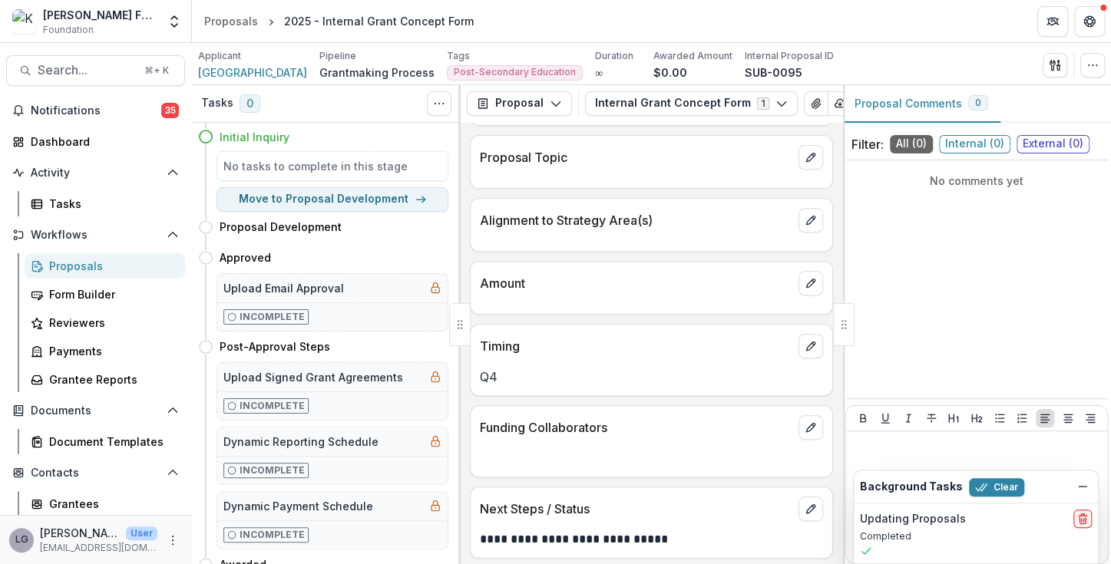
click at [586, 531] on p "**********" at bounding box center [649, 540] width 339 height 18
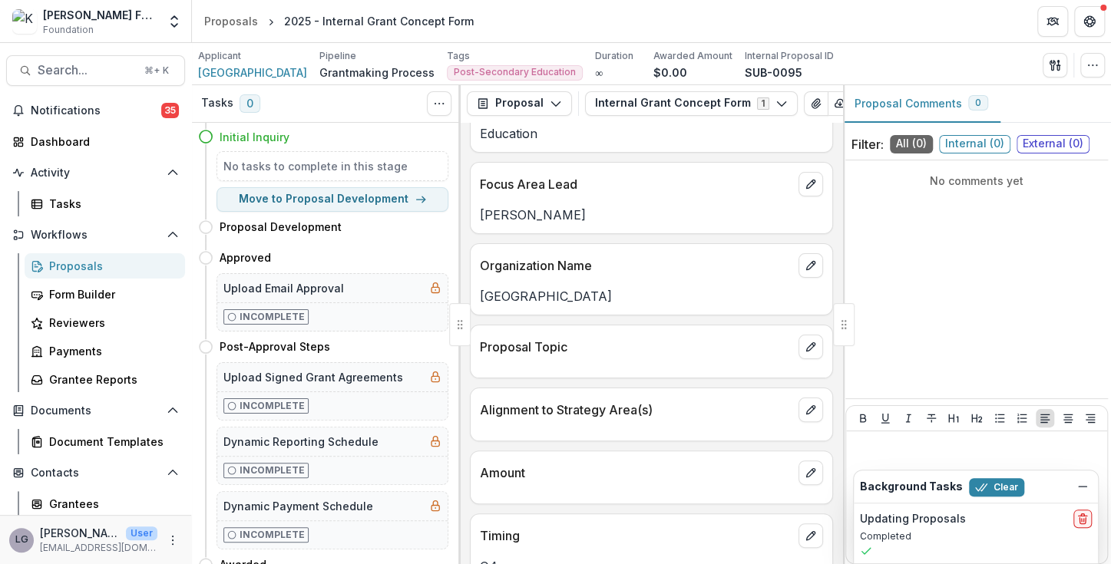
scroll to position [0, 0]
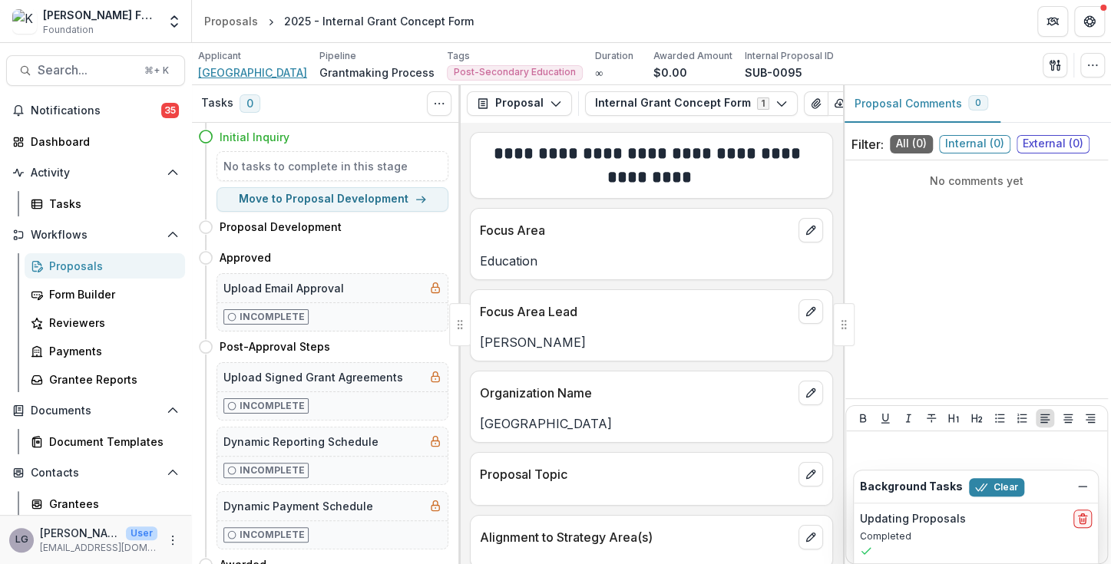
click at [249, 67] on span "[GEOGRAPHIC_DATA]" at bounding box center [252, 72] width 109 height 16
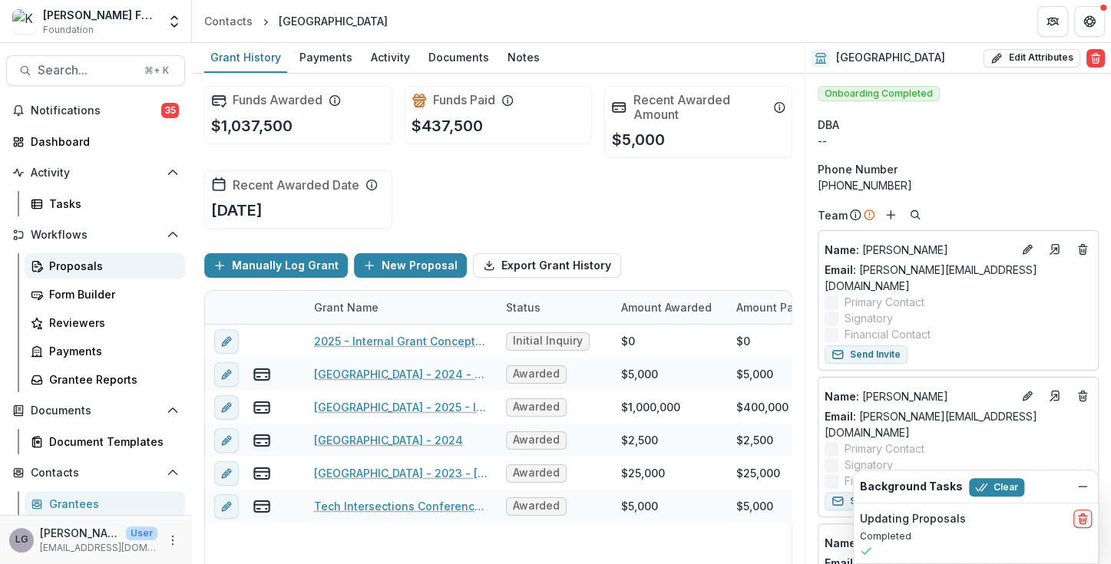
click at [58, 268] on div "Proposals" at bounding box center [111, 266] width 124 height 16
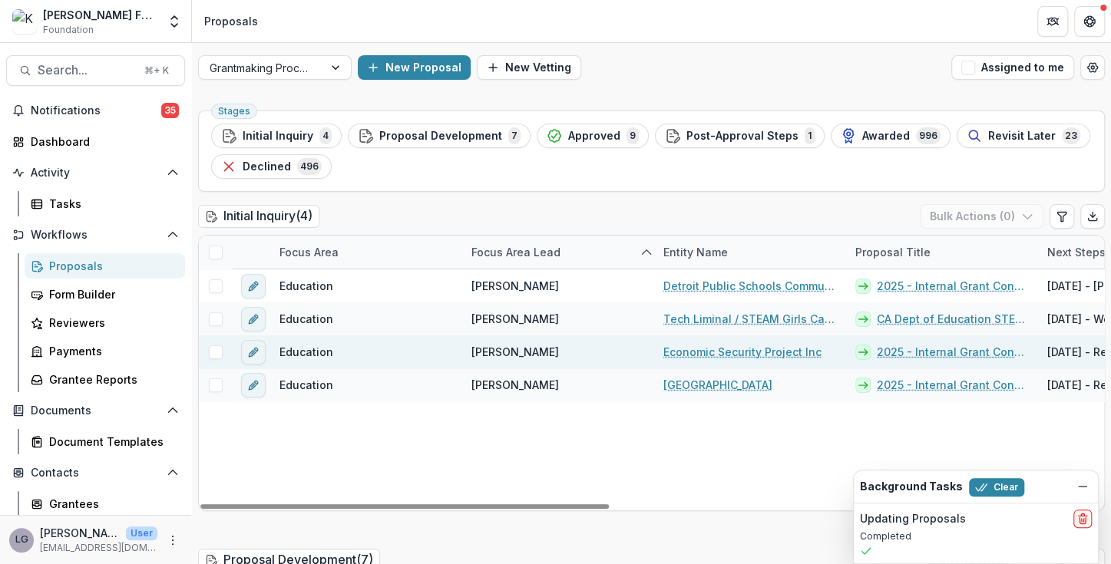
click at [706, 349] on link "Economic Security Project Inc" at bounding box center [742, 352] width 158 height 16
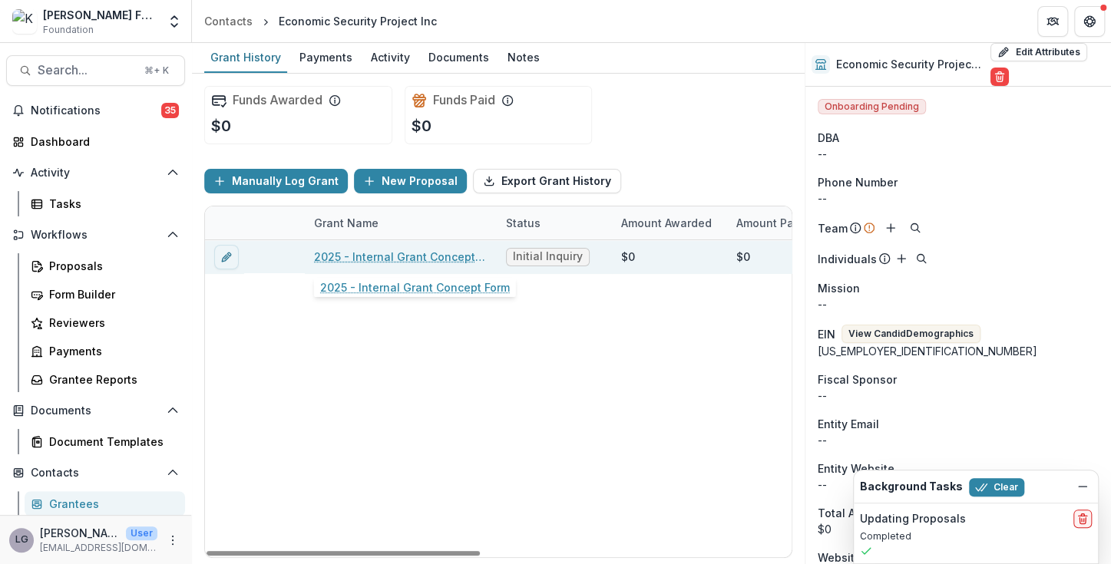
click at [428, 259] on link "2025 - Internal Grant Concept Form" at bounding box center [401, 257] width 174 height 16
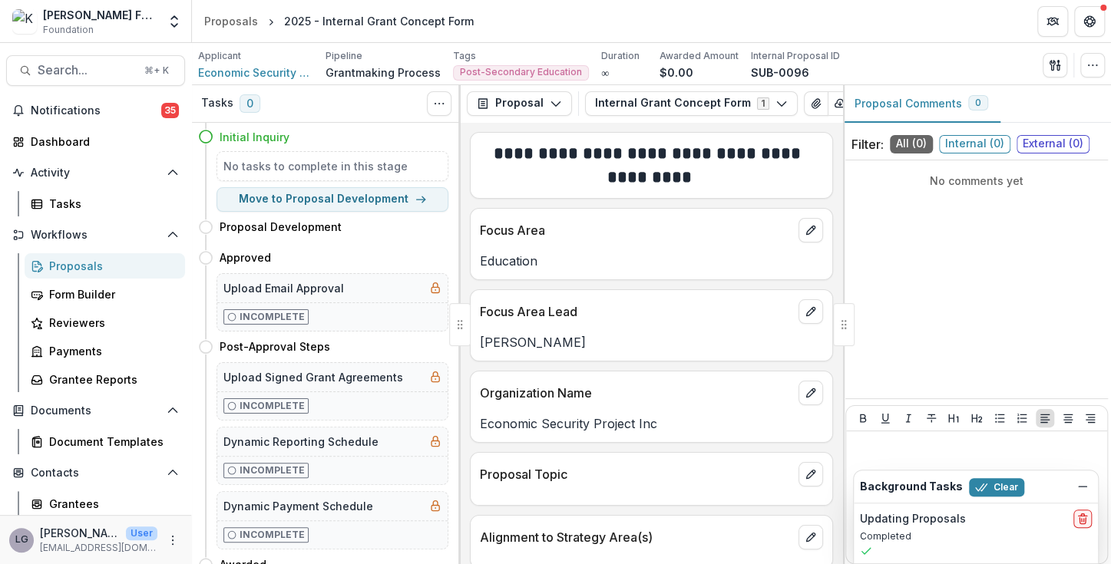
click at [61, 270] on div "Proposals" at bounding box center [111, 266] width 124 height 16
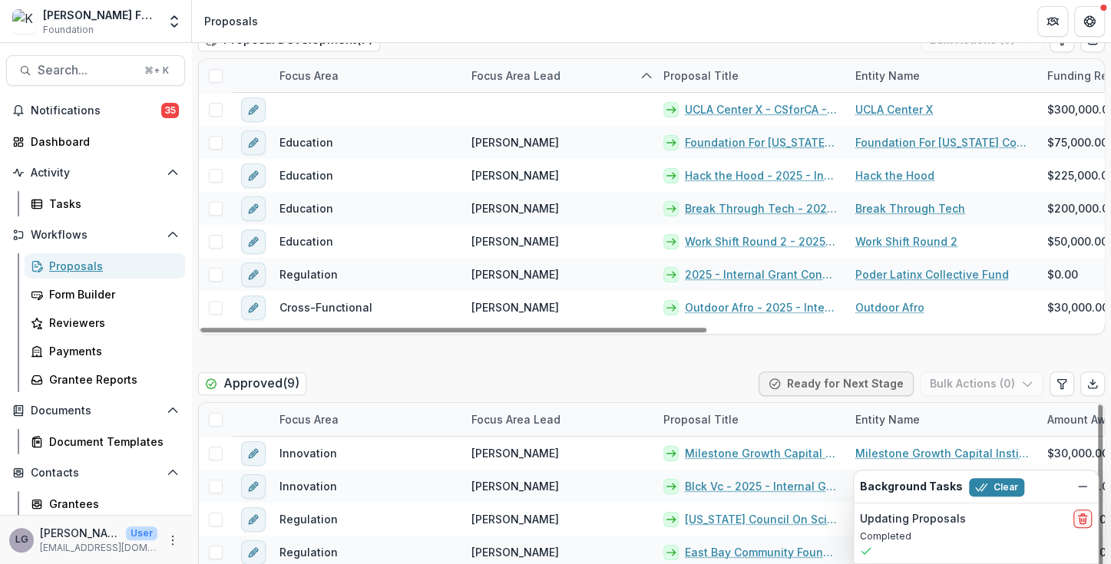
scroll to position [520, 0]
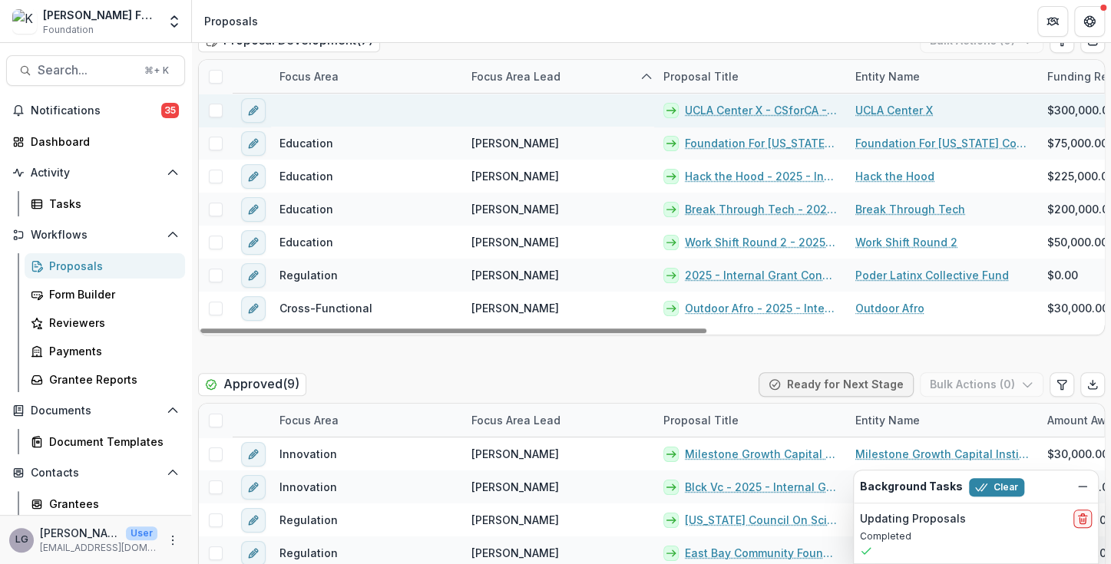
click at [726, 109] on link "UCLA Center X - CSforCA - 2025 - Internal Grant Concept Form" at bounding box center [761, 110] width 152 height 16
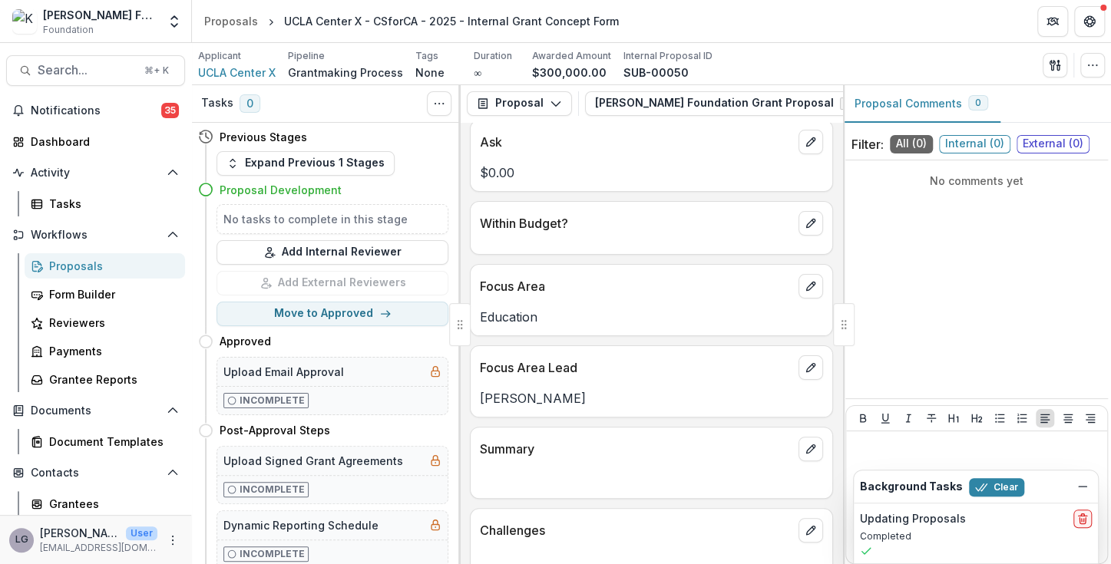
scroll to position [155, 0]
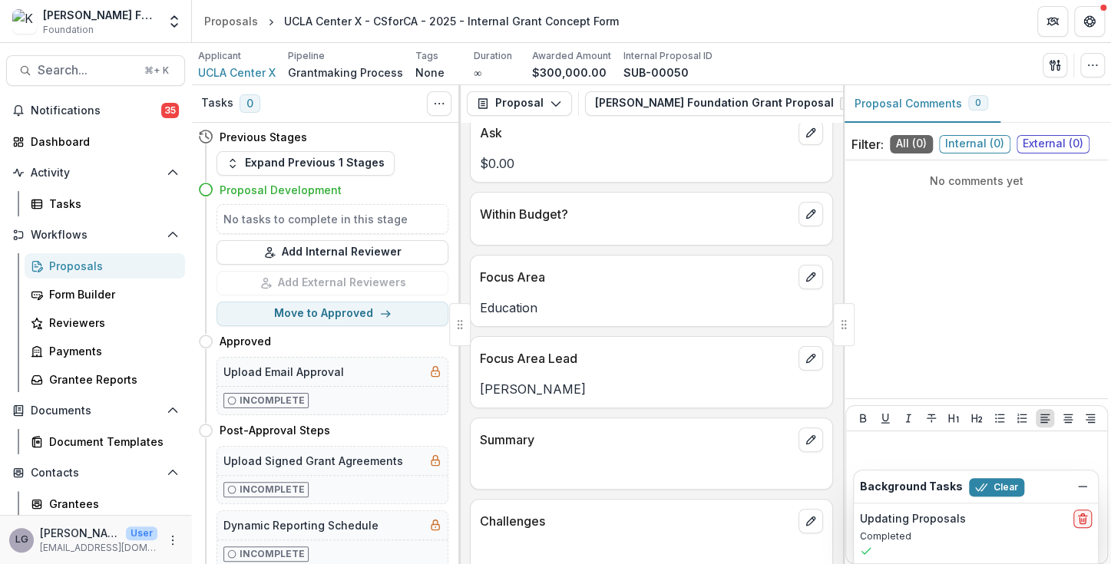
click at [531, 392] on p "[PERSON_NAME]" at bounding box center [651, 389] width 343 height 18
click at [799, 347] on button "edit" at bounding box center [811, 358] width 25 height 25
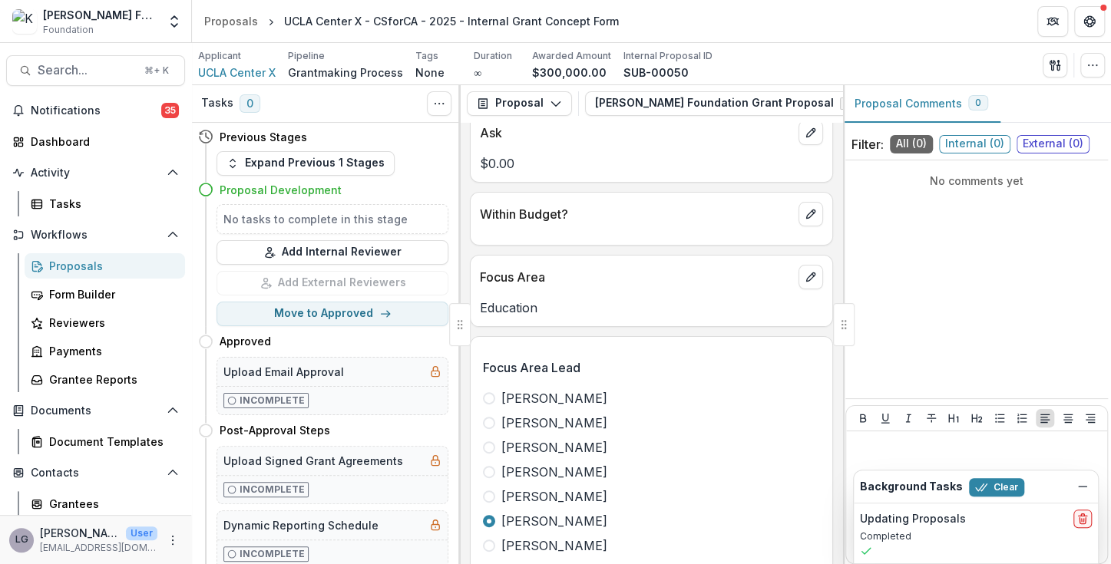
click at [559, 521] on span "[PERSON_NAME]" at bounding box center [554, 521] width 106 height 18
click at [680, 275] on p "Focus Area" at bounding box center [636, 277] width 312 height 18
click at [683, 256] on div "Focus Area" at bounding box center [652, 273] width 362 height 34
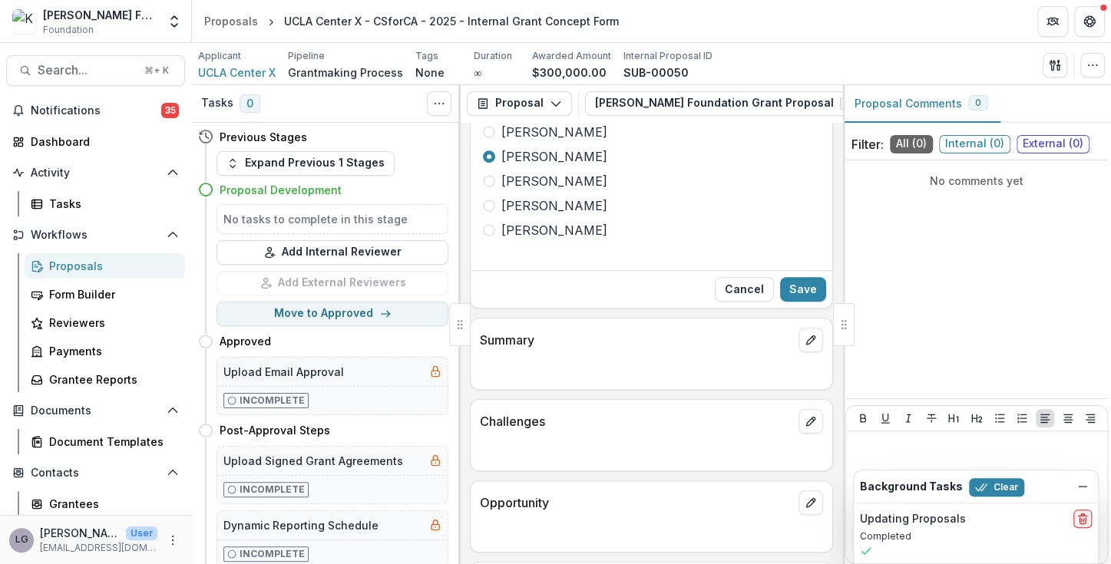
scroll to position [564, 0]
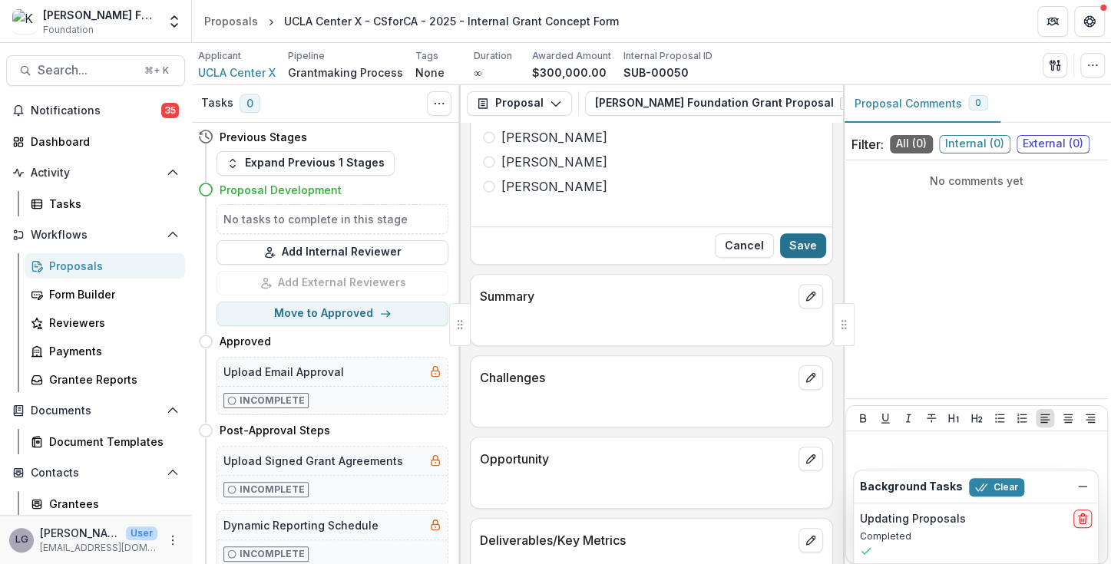
click at [811, 242] on button "Save" at bounding box center [803, 245] width 46 height 25
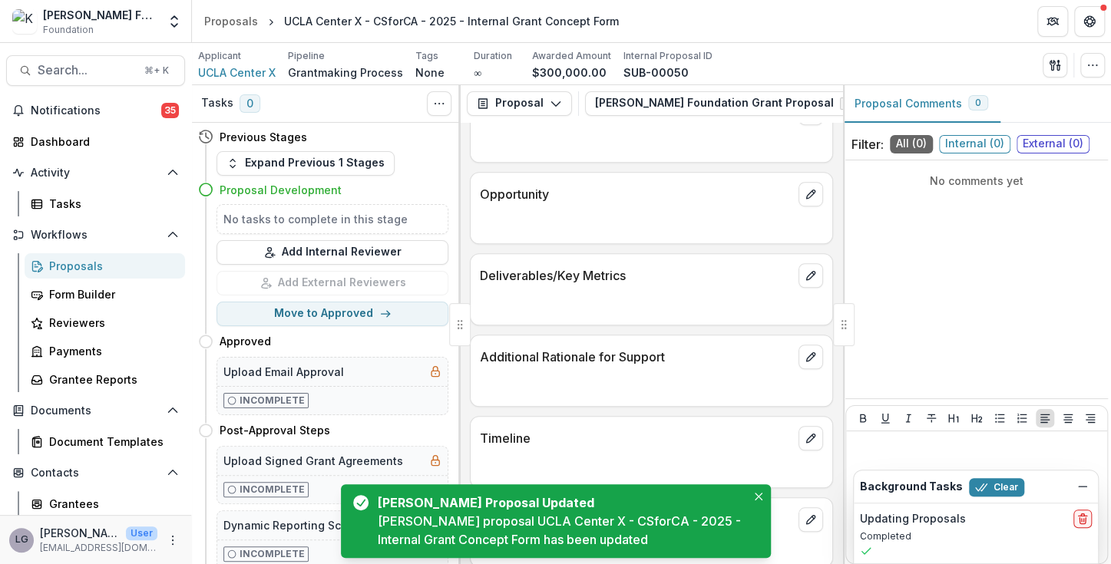
click at [84, 268] on div "Proposals" at bounding box center [111, 266] width 124 height 16
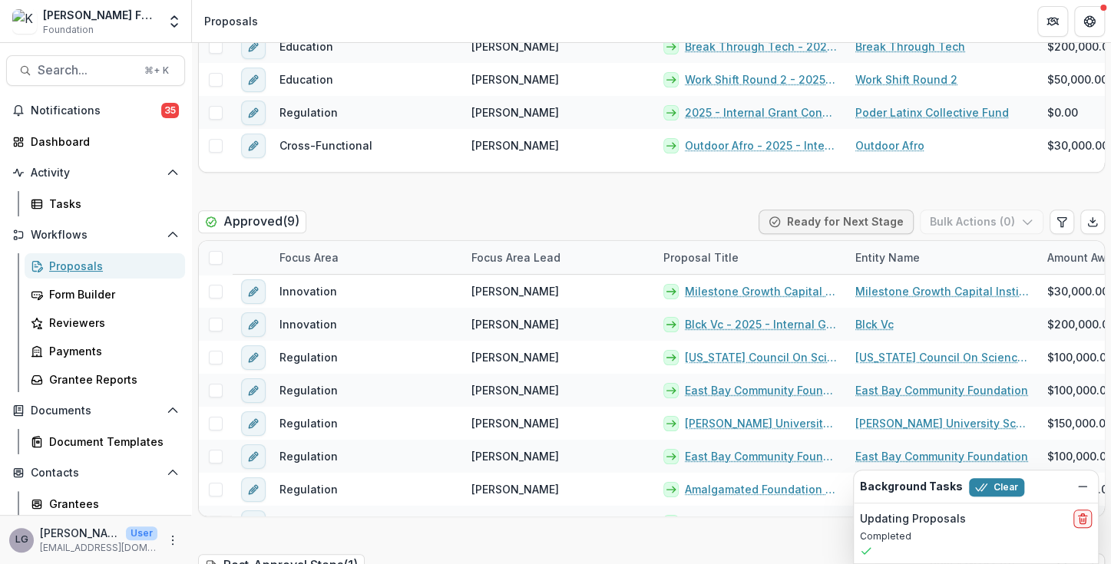
scroll to position [706, 0]
